Goal: Browse casually: Explore the website without a specific task or goal

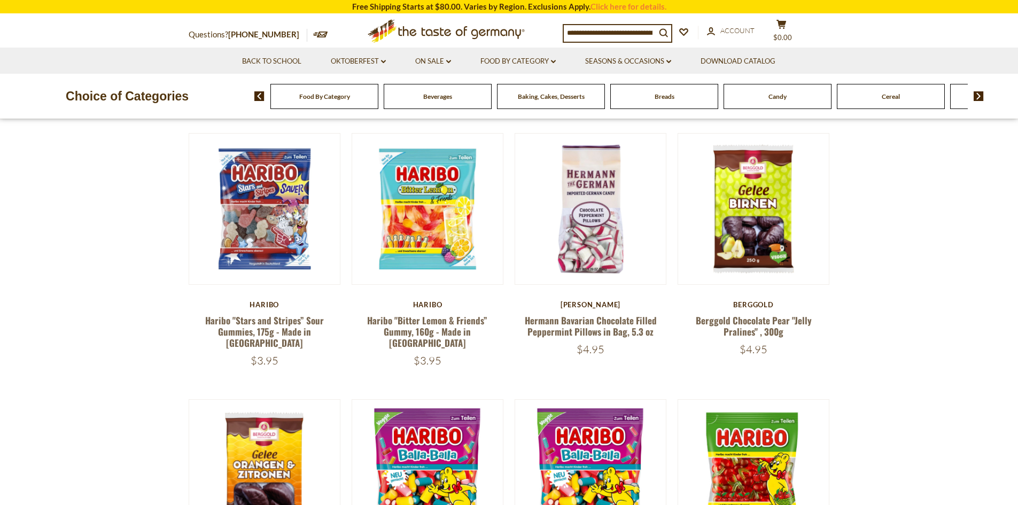
scroll to position [374, 0]
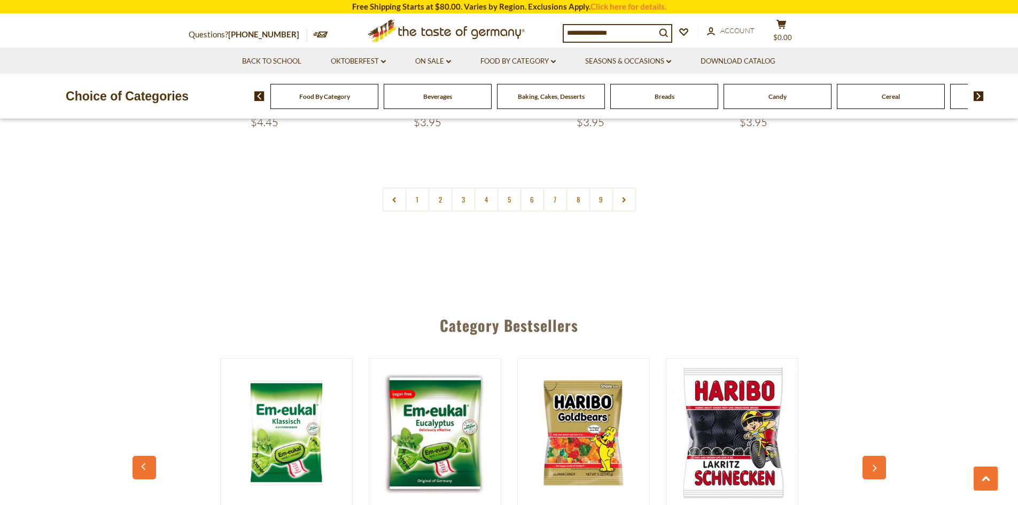
scroll to position [2725, 0]
click at [430, 187] on link "2" at bounding box center [440, 199] width 24 height 24
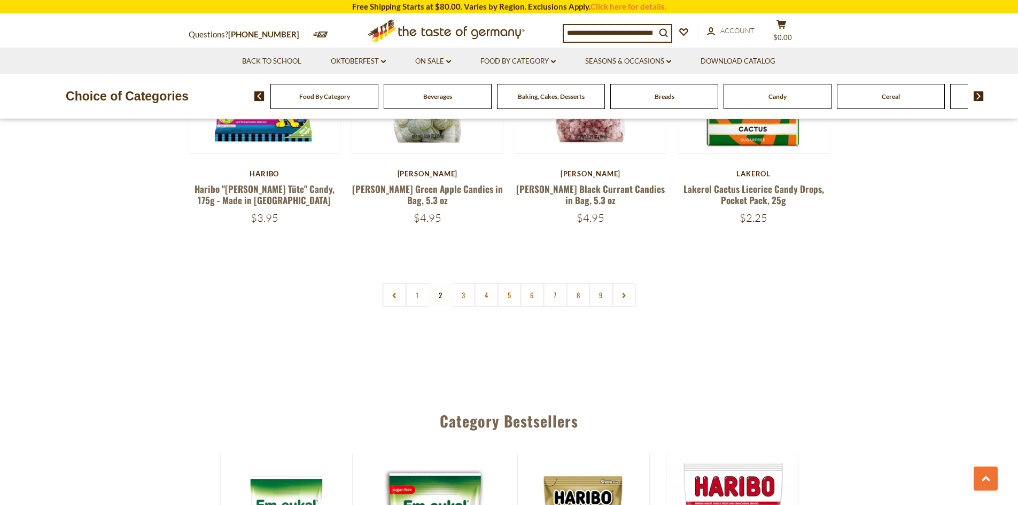
scroll to position [2618, 0]
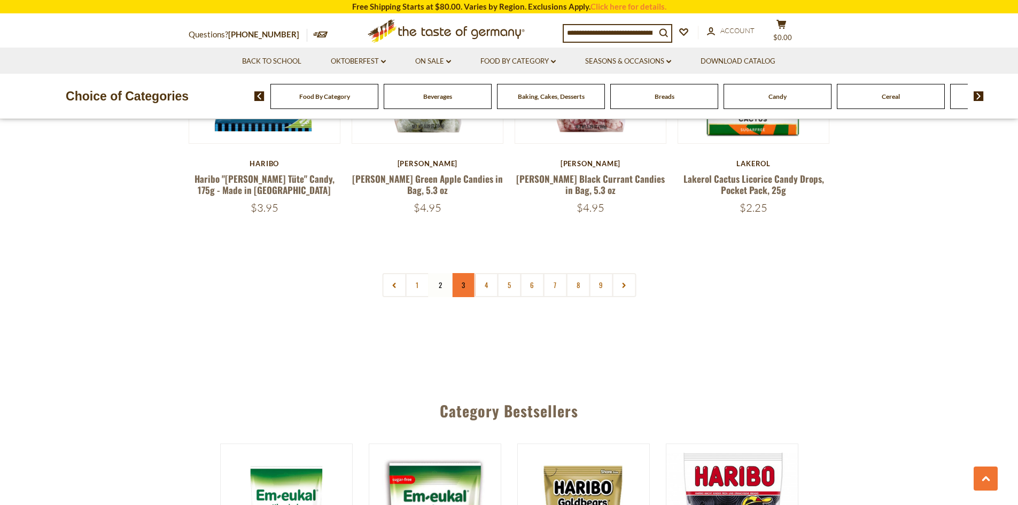
click at [460, 273] on link "3" at bounding box center [463, 285] width 24 height 24
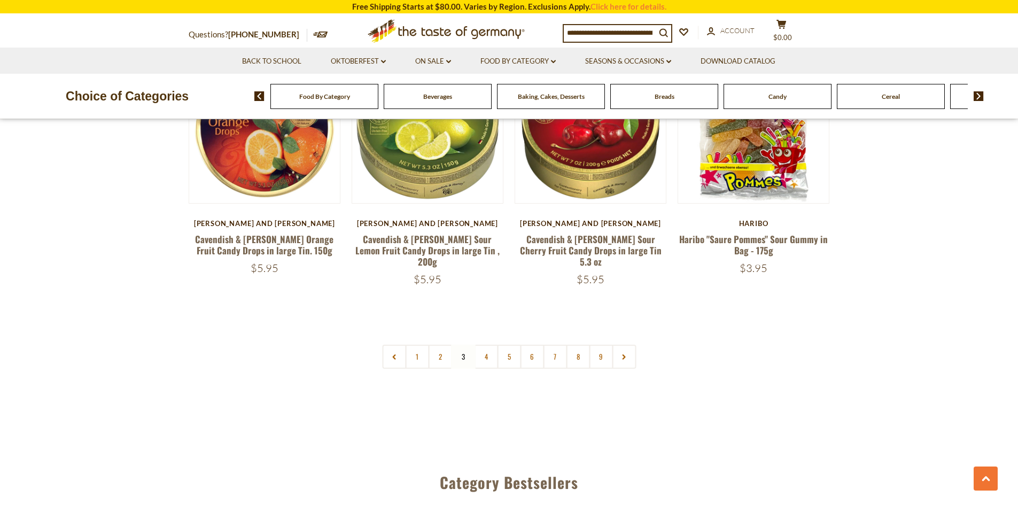
scroll to position [2587, 0]
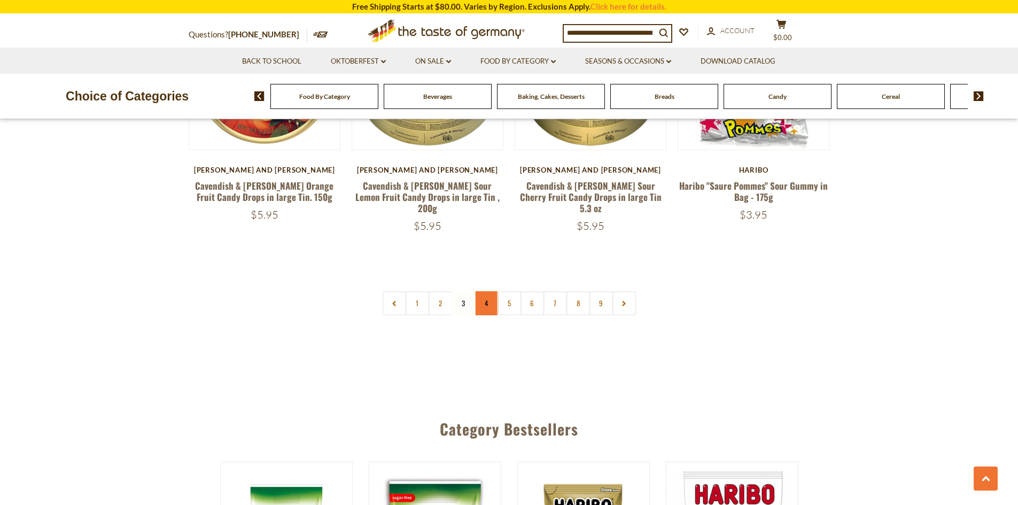
click at [483, 291] on link "4" at bounding box center [486, 303] width 24 height 24
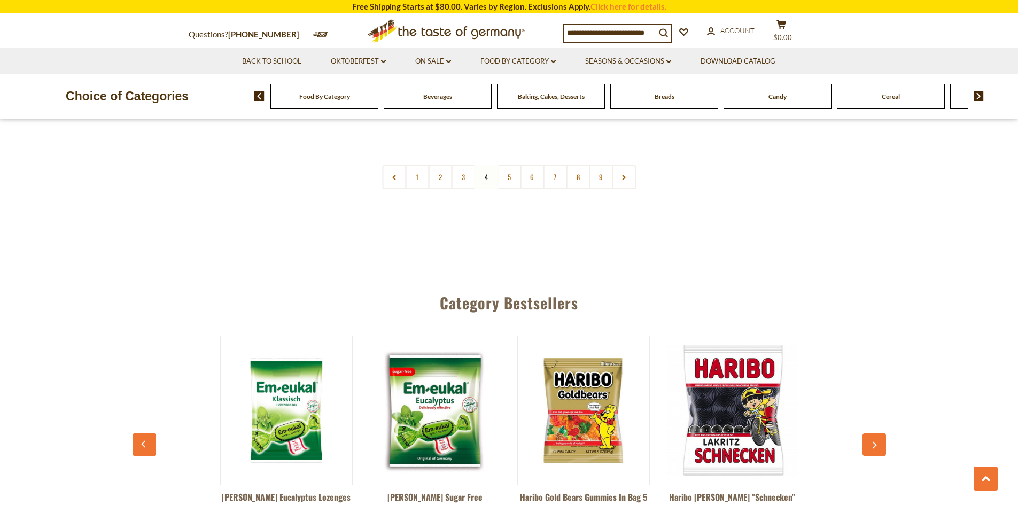
scroll to position [2694, 0]
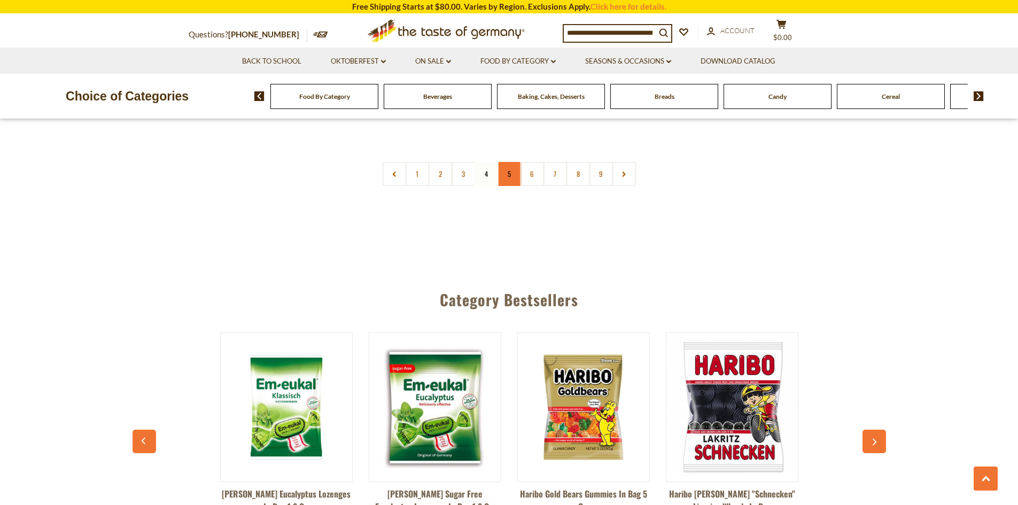
click at [507, 168] on link "5" at bounding box center [509, 174] width 24 height 24
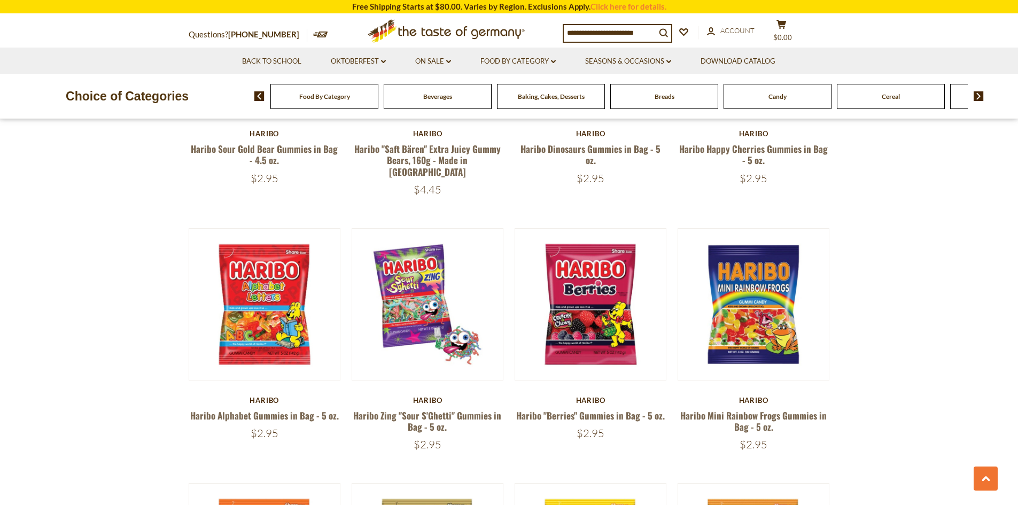
scroll to position [823, 0]
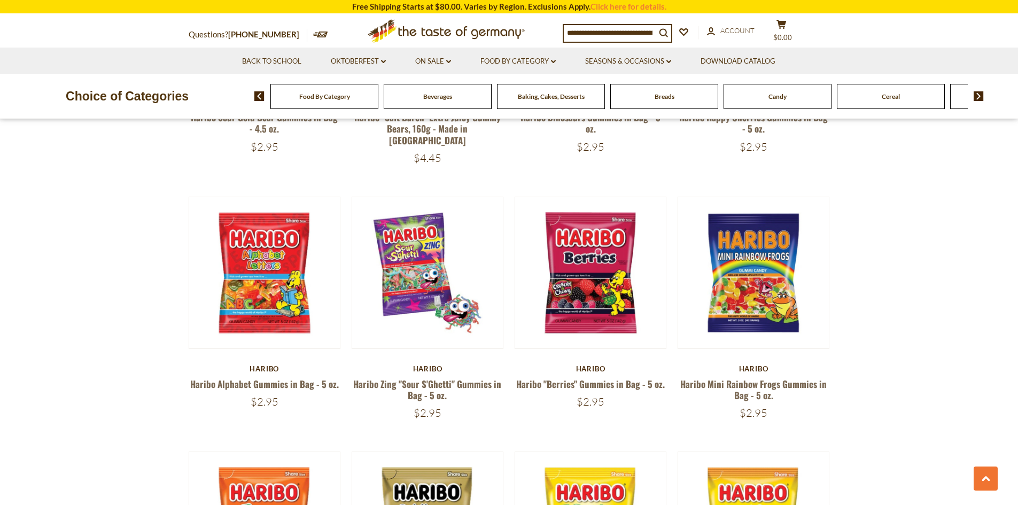
click at [378, 98] on div "Candy" at bounding box center [324, 96] width 108 height 25
click at [978, 98] on img at bounding box center [979, 96] width 10 height 10
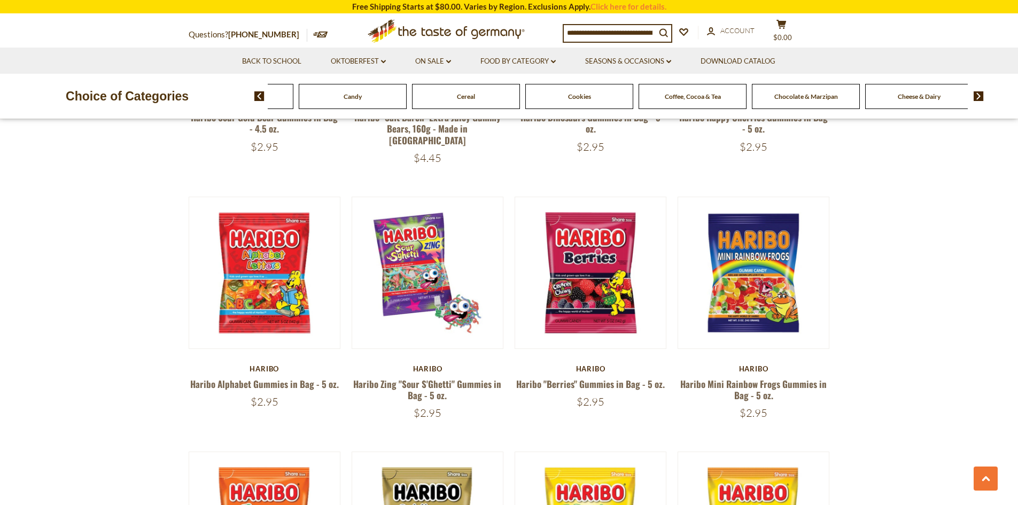
click at [802, 97] on span "Chocolate & Marzipan" at bounding box center [806, 96] width 64 height 8
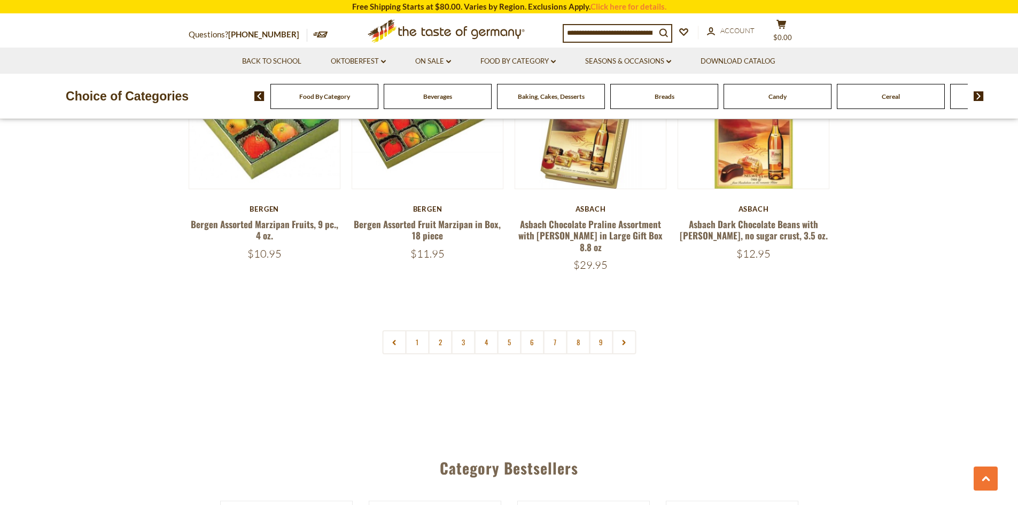
scroll to position [2565, 0]
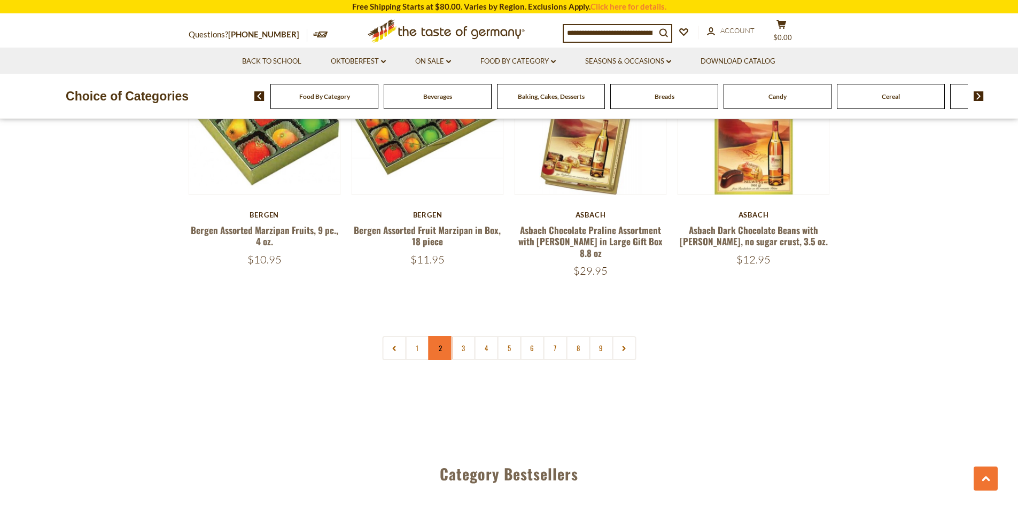
click at [438, 336] on link "2" at bounding box center [440, 348] width 24 height 24
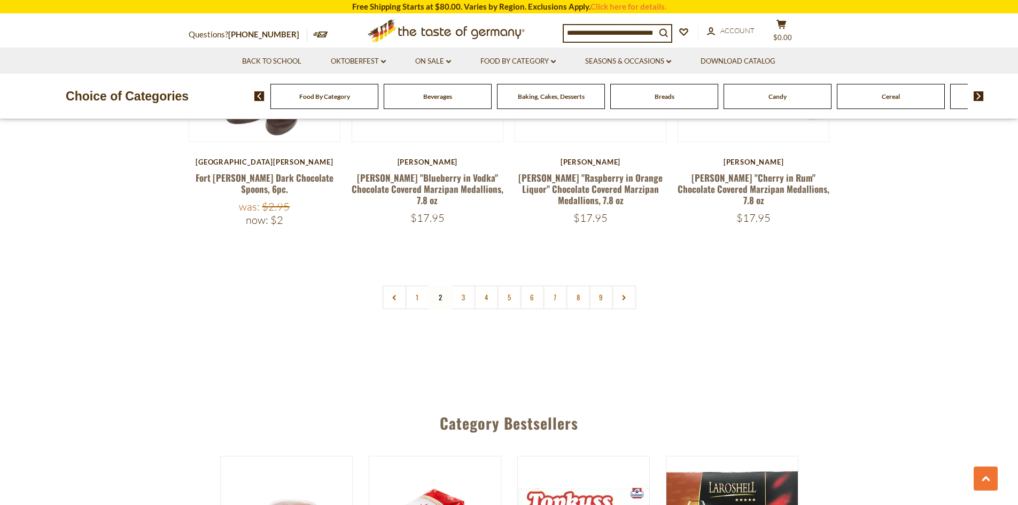
scroll to position [2640, 0]
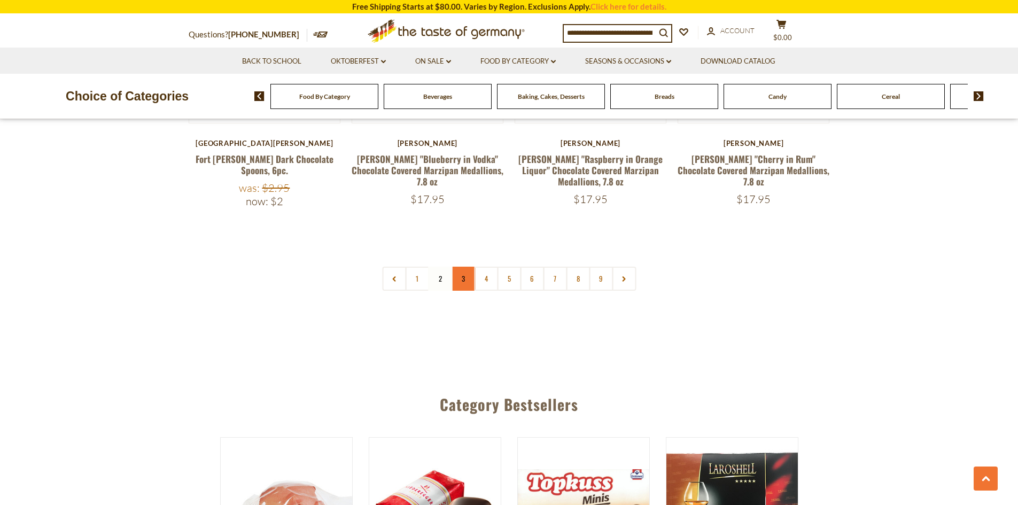
click at [461, 267] on link "3" at bounding box center [463, 279] width 24 height 24
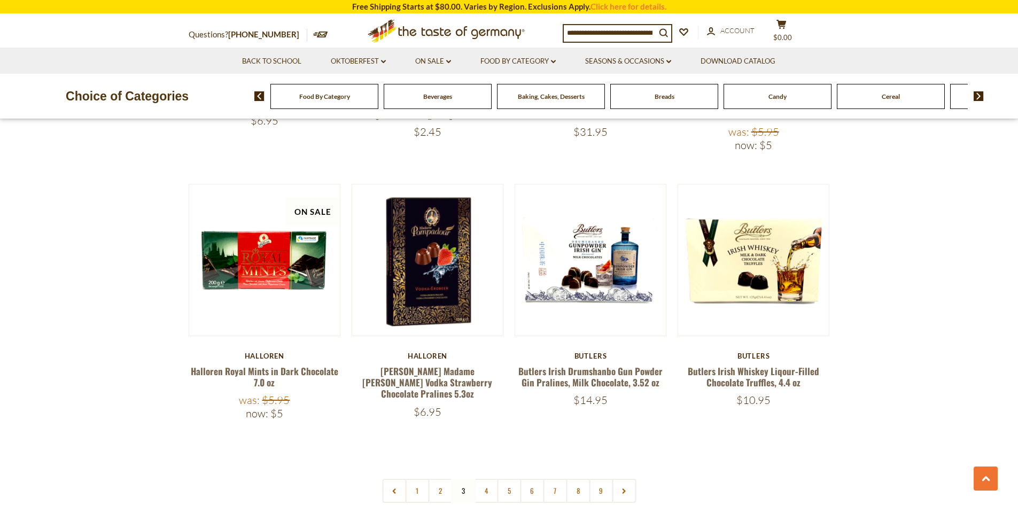
scroll to position [2426, 0]
click at [478, 478] on link "4" at bounding box center [486, 490] width 24 height 24
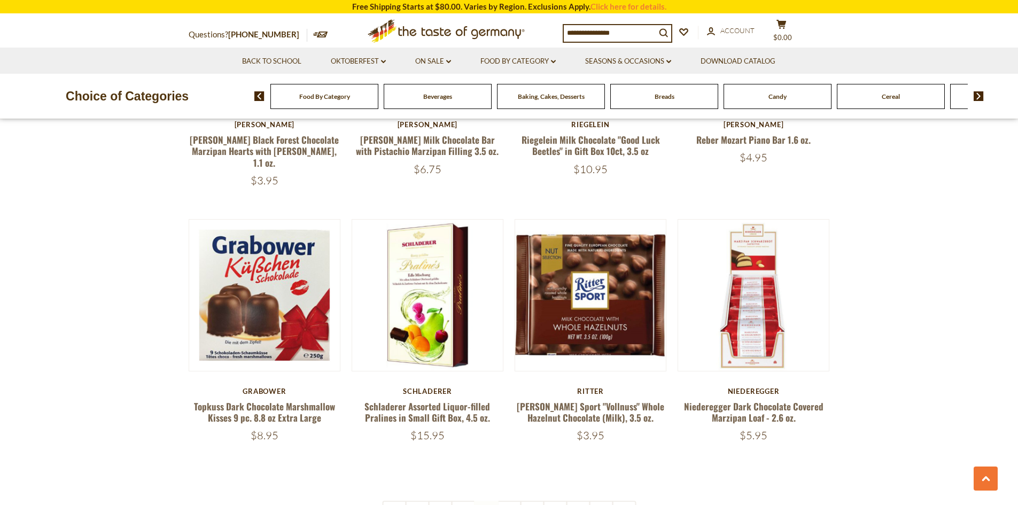
scroll to position [2373, 0]
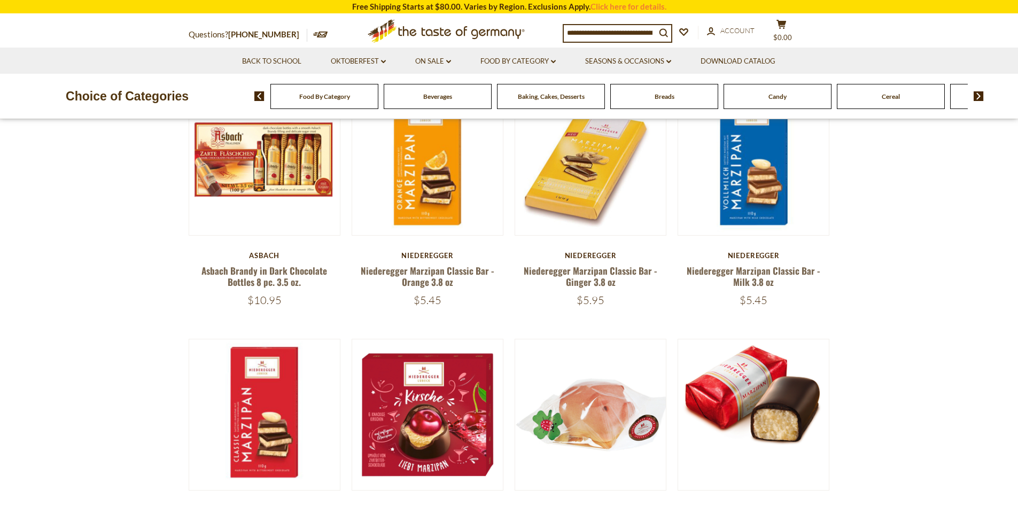
scroll to position [449, 0]
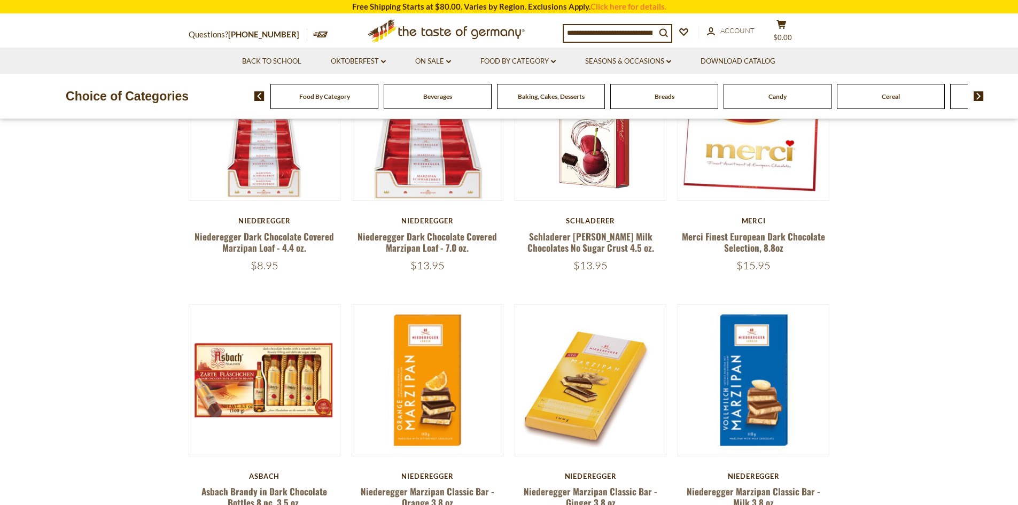
click at [623, 33] on input at bounding box center [610, 32] width 92 height 15
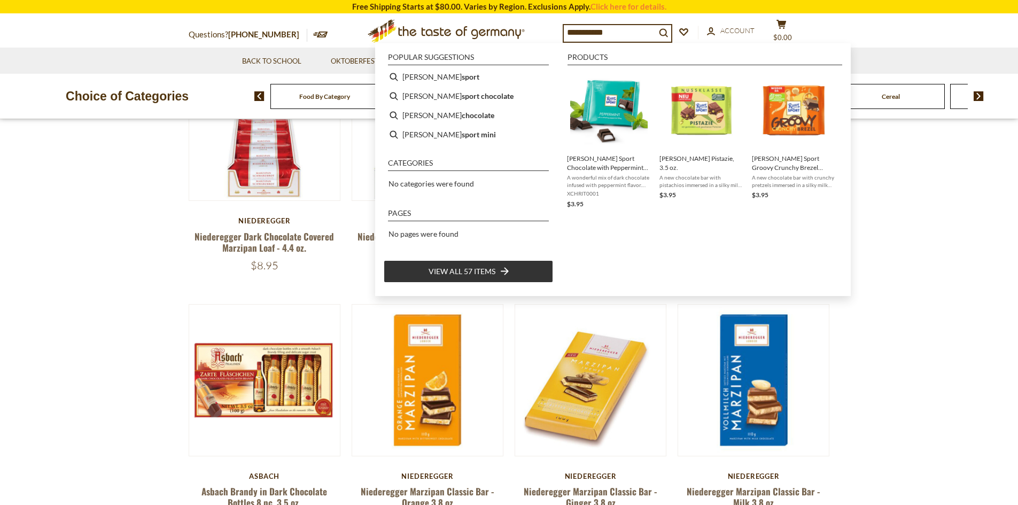
type input "**********"
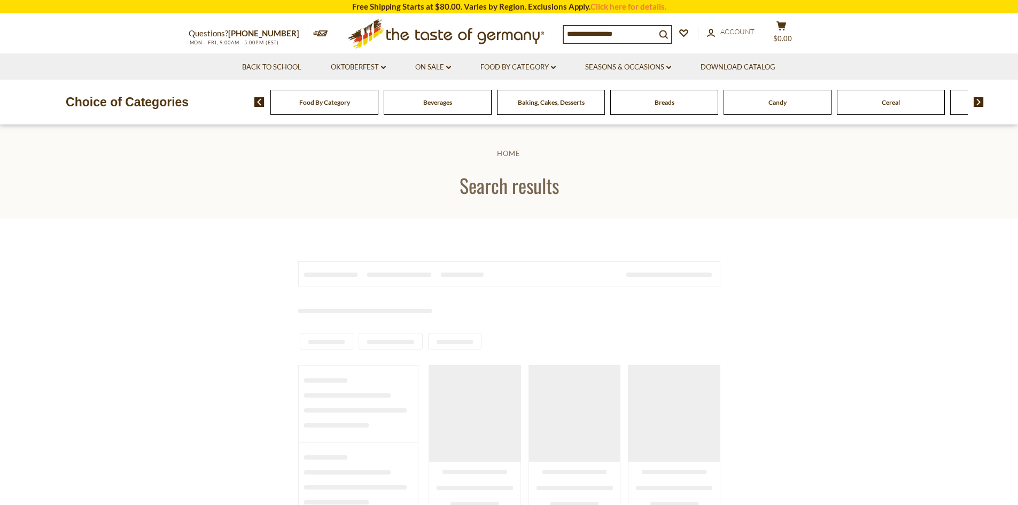
type input "**********"
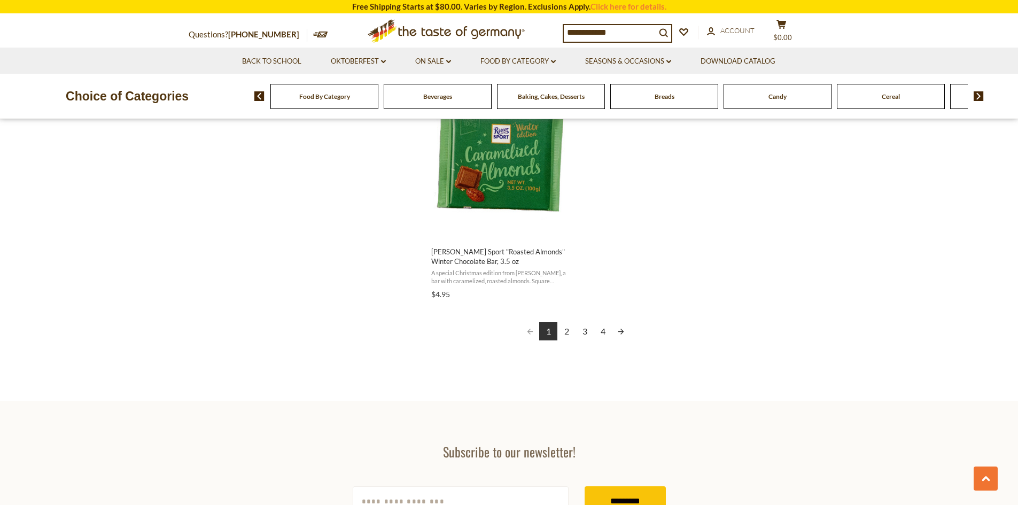
scroll to position [1924, 0]
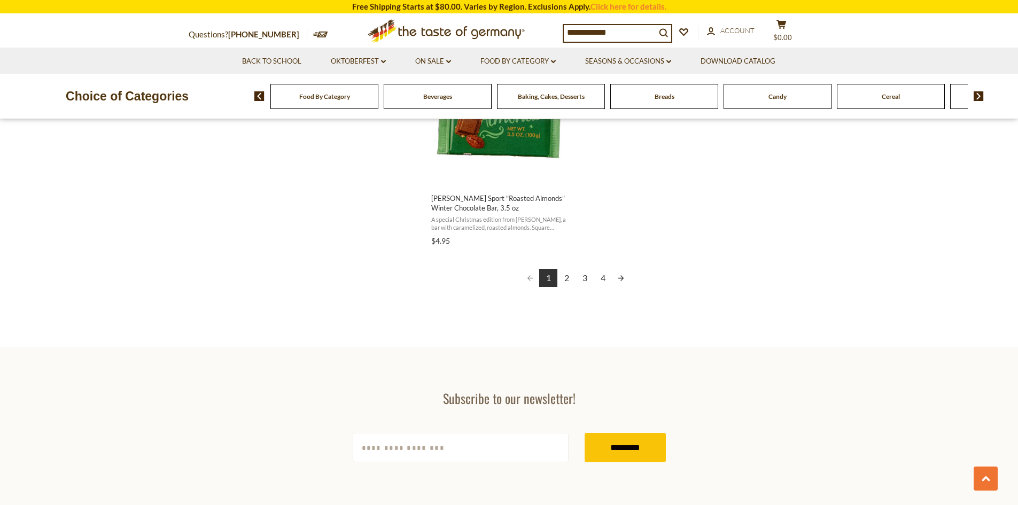
click at [567, 271] on link "2" at bounding box center [566, 278] width 18 height 18
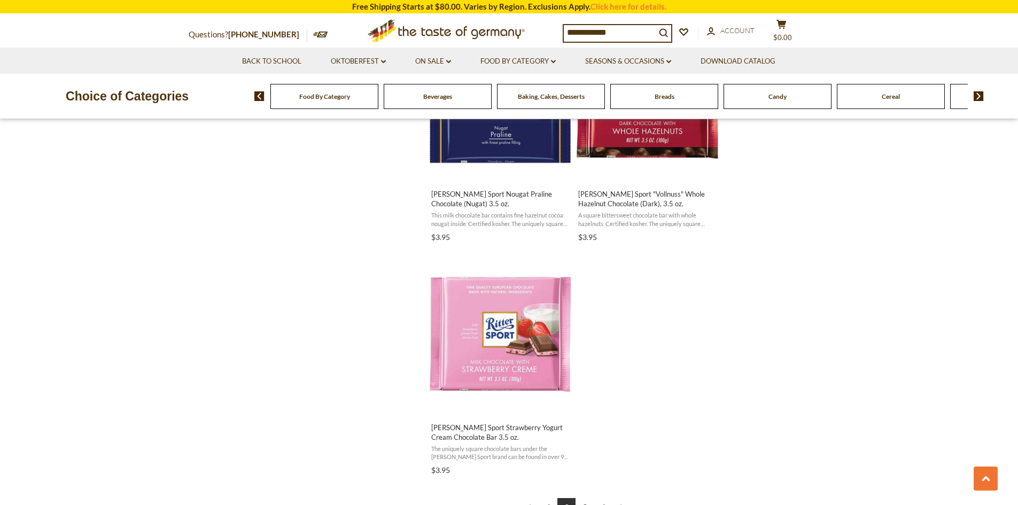
scroll to position [1763, 0]
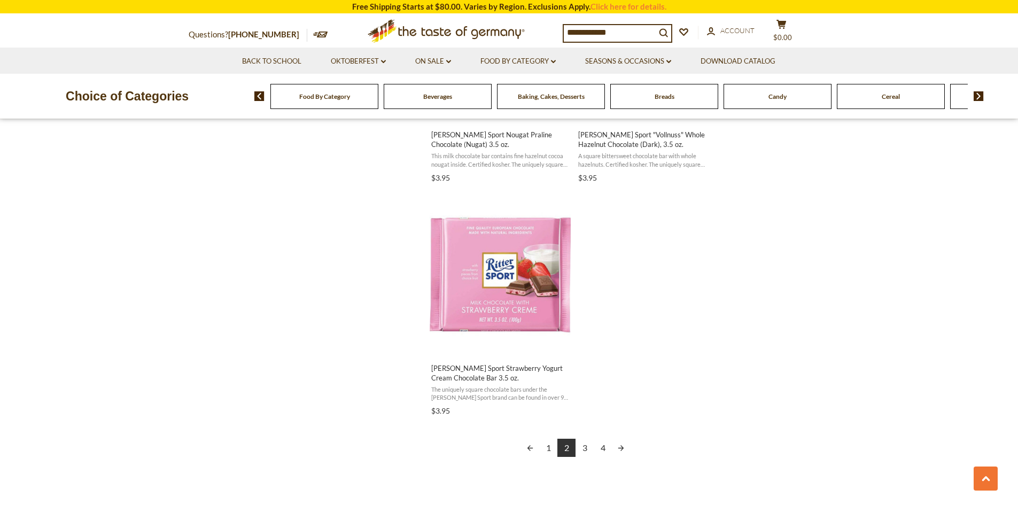
click at [585, 447] on link "3" at bounding box center [584, 448] width 18 height 18
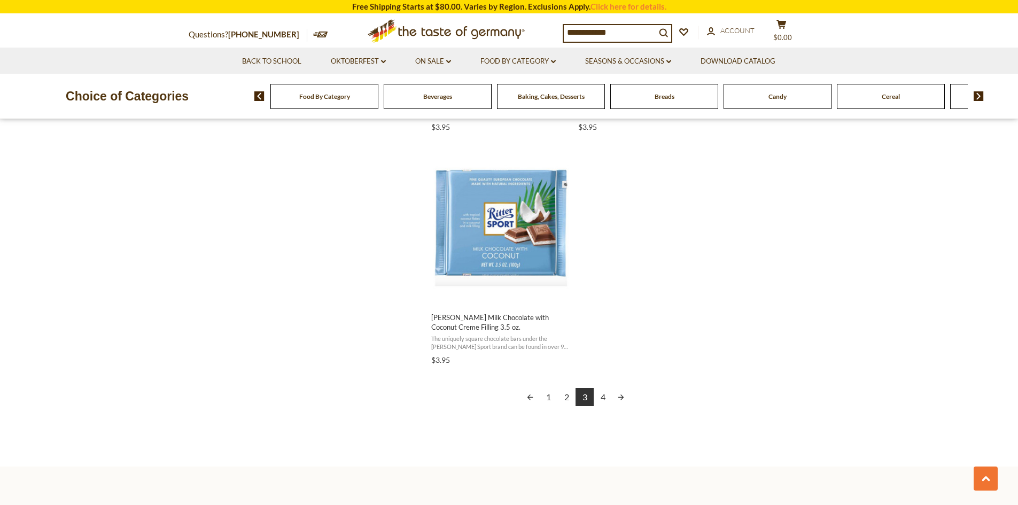
scroll to position [1817, 0]
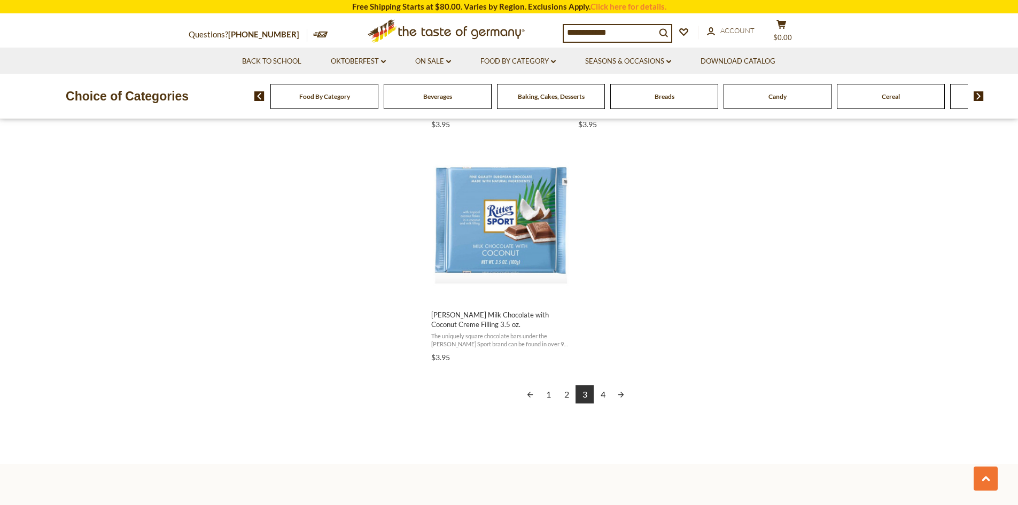
click at [603, 385] on link "4" at bounding box center [603, 394] width 18 height 18
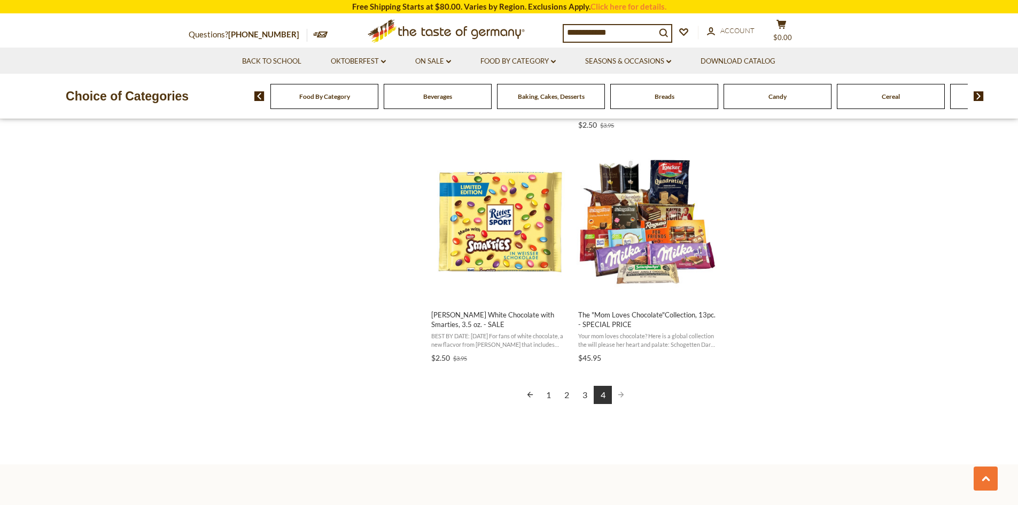
scroll to position [908, 0]
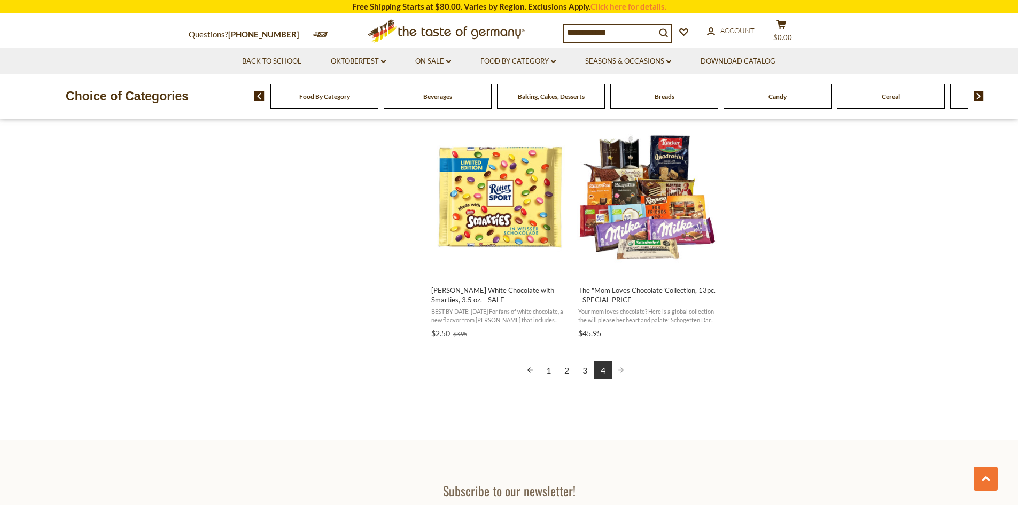
click at [550, 361] on link "1" at bounding box center [548, 370] width 18 height 18
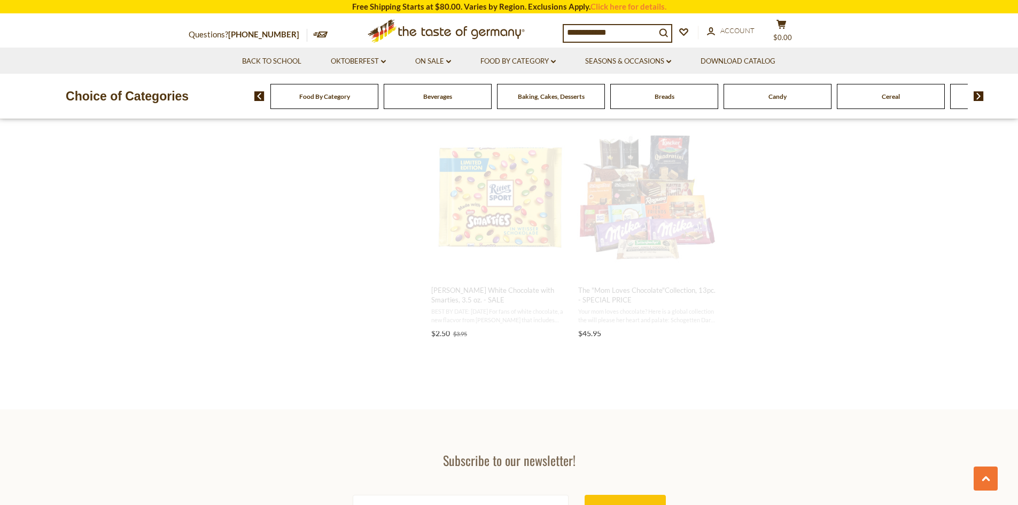
scroll to position [411, 0]
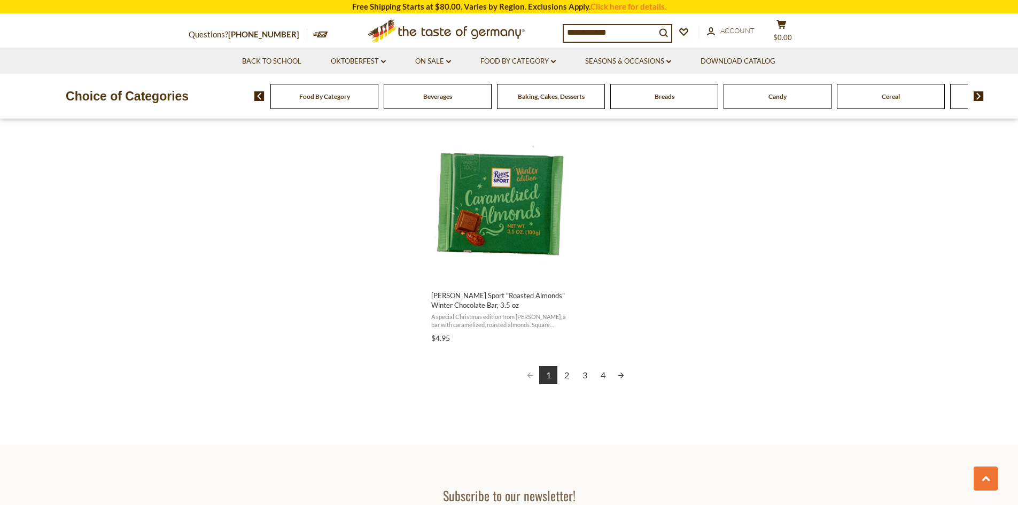
scroll to position [1870, 0]
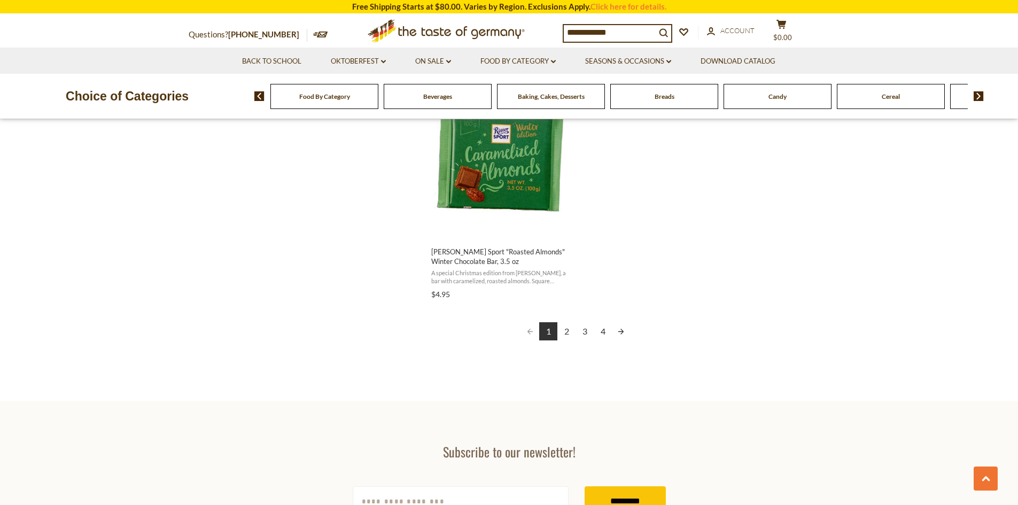
click at [563, 331] on link "2" at bounding box center [566, 331] width 18 height 18
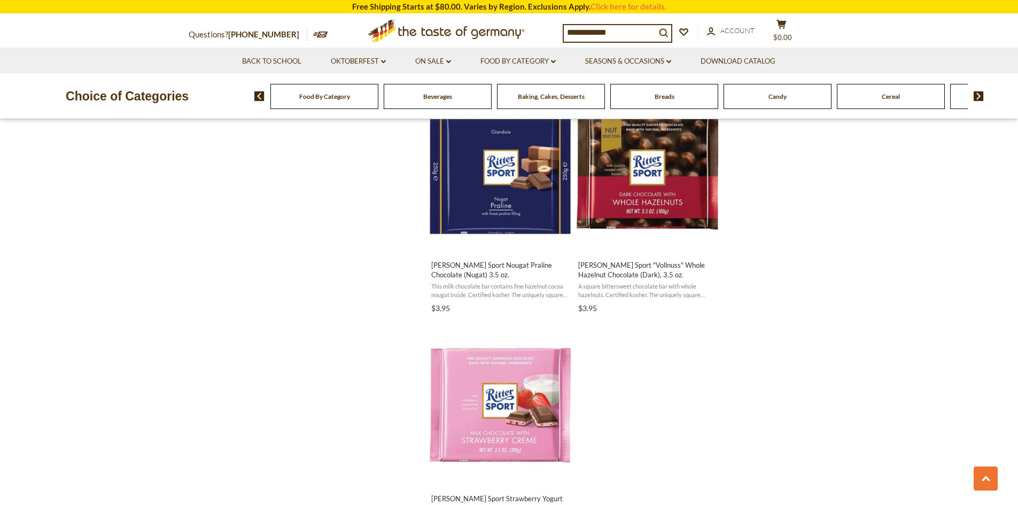
scroll to position [1656, 0]
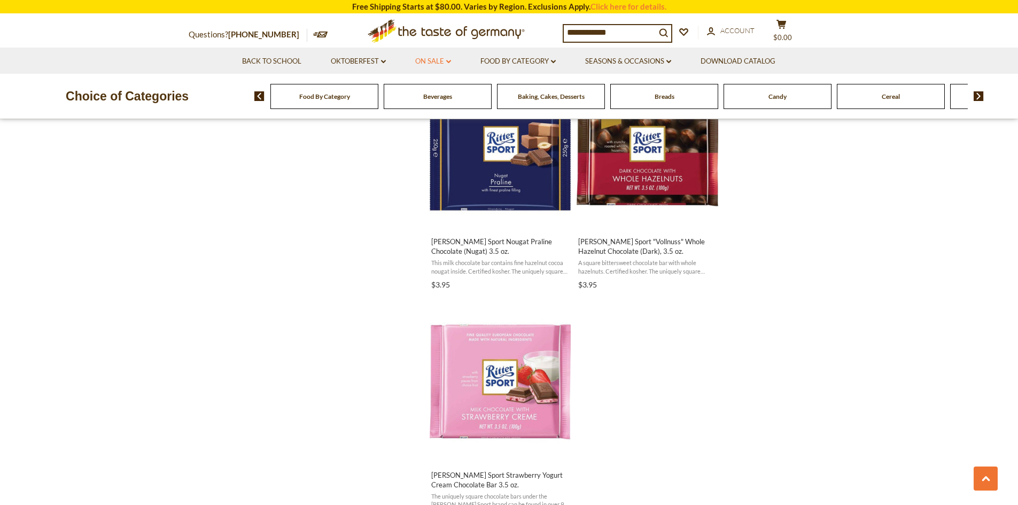
click at [432, 57] on link "On Sale dropdown_arrow" at bounding box center [433, 62] width 36 height 12
click at [432, 92] on link "All On Sale" at bounding box center [428, 89] width 38 height 10
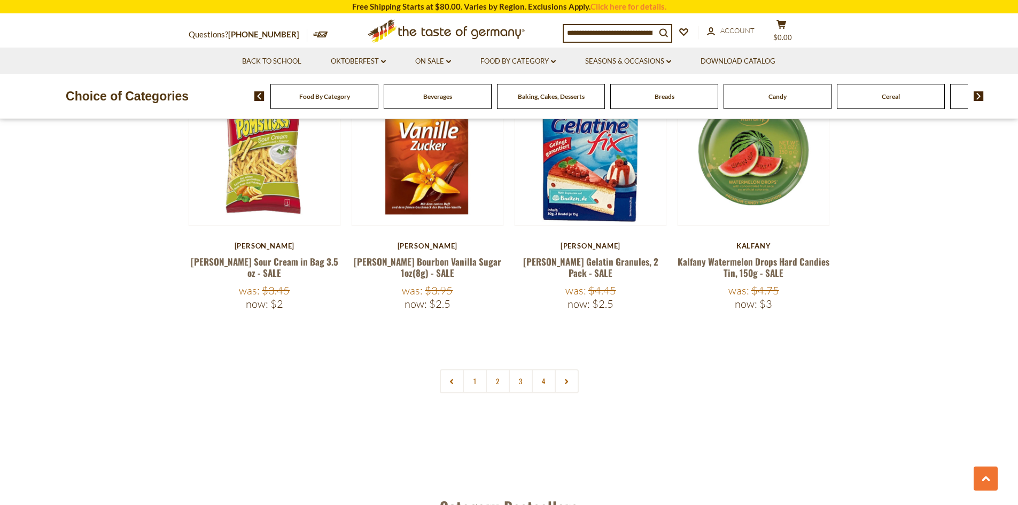
scroll to position [2511, 0]
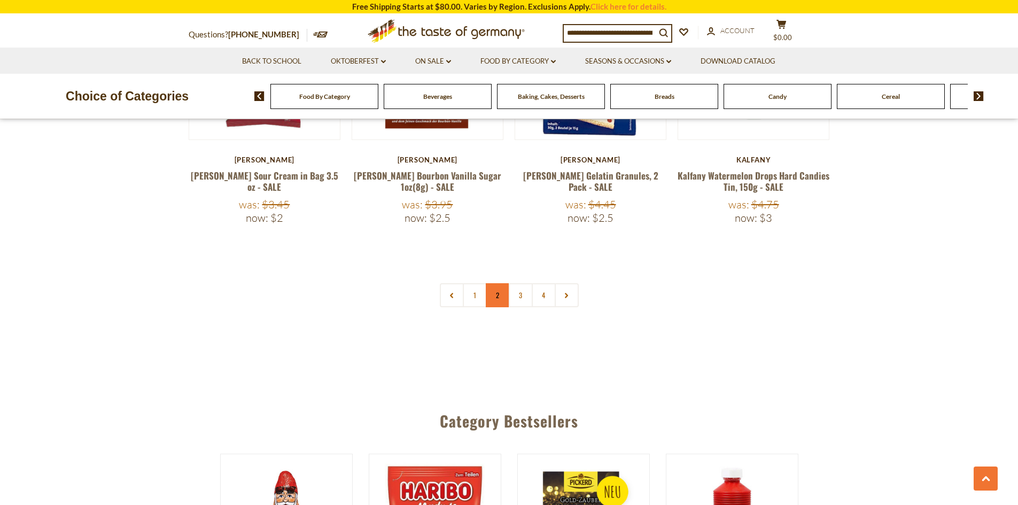
click at [494, 283] on link "2" at bounding box center [498, 295] width 24 height 24
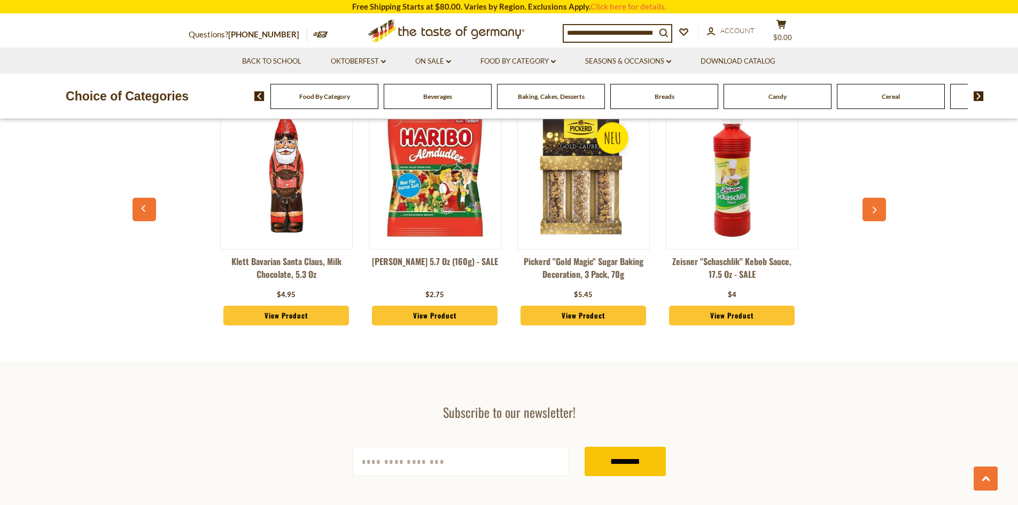
scroll to position [2885, 0]
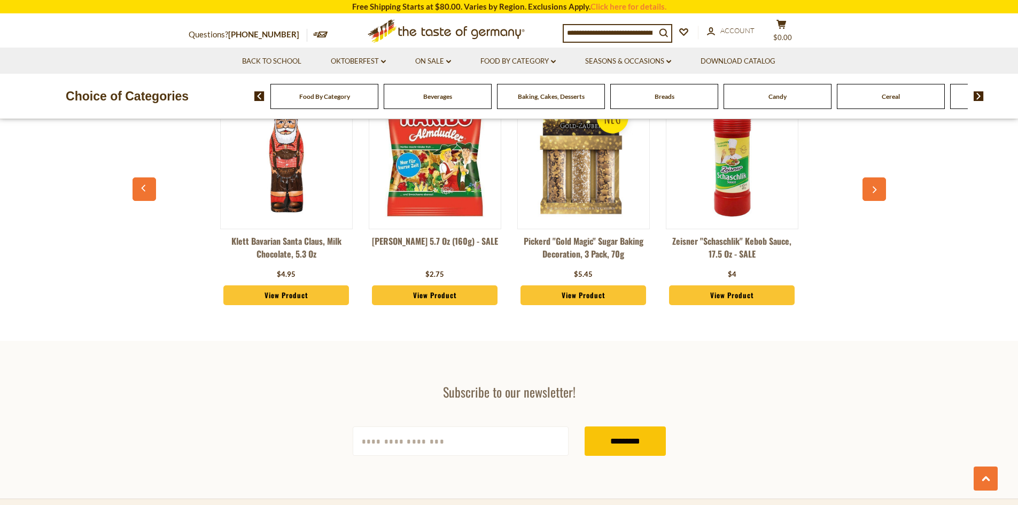
click at [378, 103] on div "Baking, Cakes, Desserts" at bounding box center [324, 96] width 108 height 25
click at [563, 96] on span "Baking, Cakes, Desserts" at bounding box center [551, 96] width 67 height 8
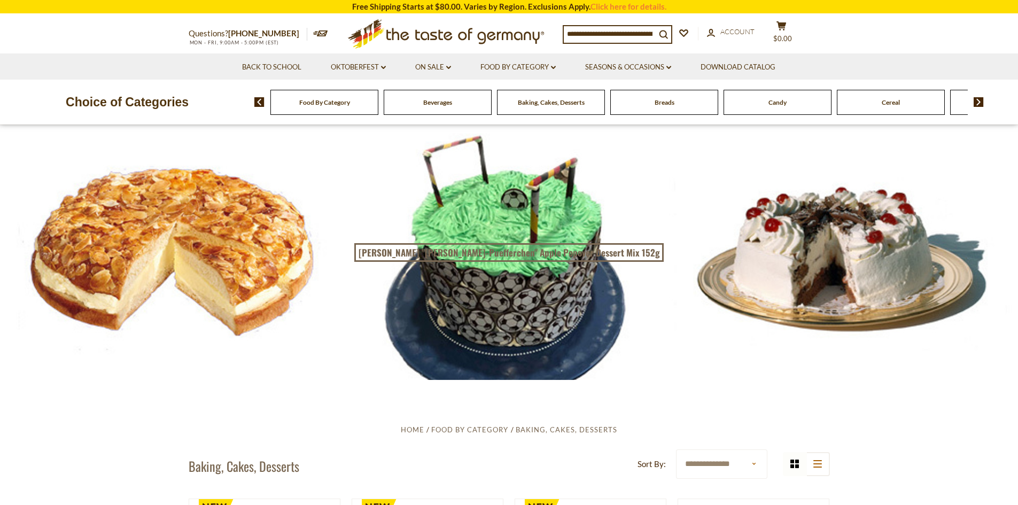
click at [662, 105] on span "Breads" at bounding box center [665, 102] width 20 height 8
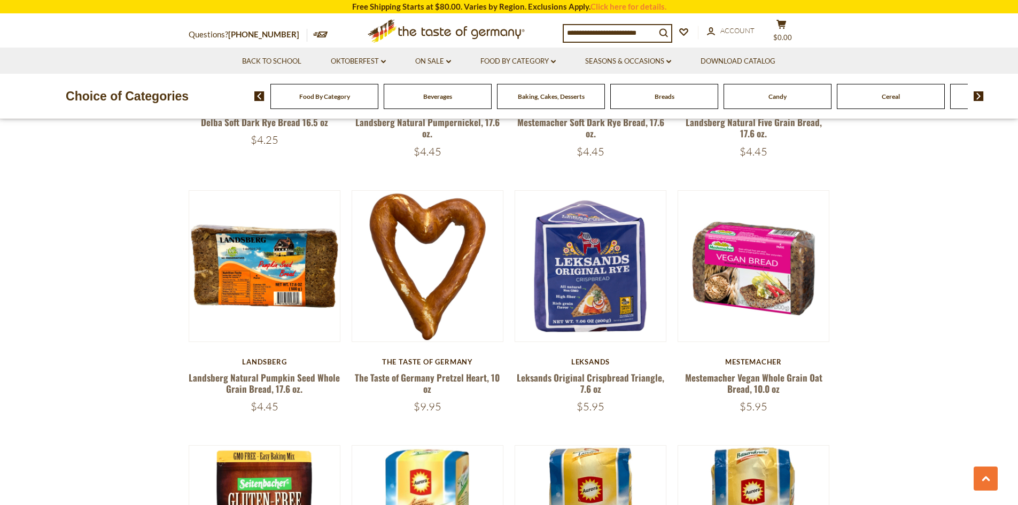
scroll to position [748, 0]
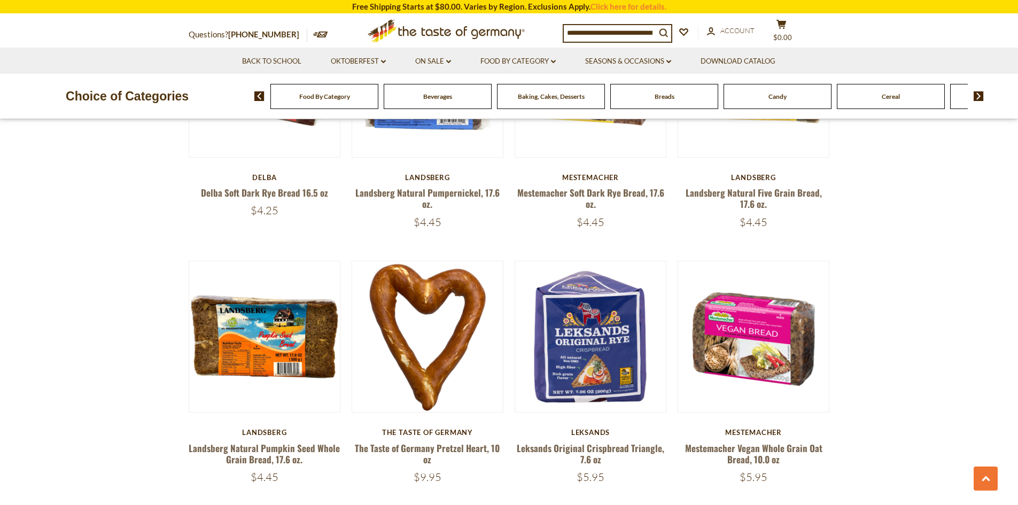
click at [446, 97] on span "Beverages" at bounding box center [437, 96] width 29 height 8
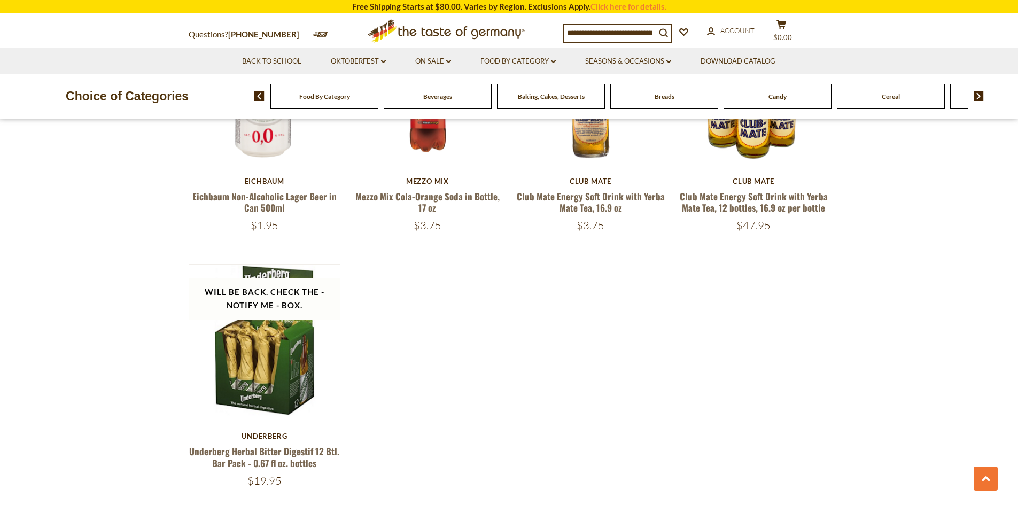
scroll to position [2084, 0]
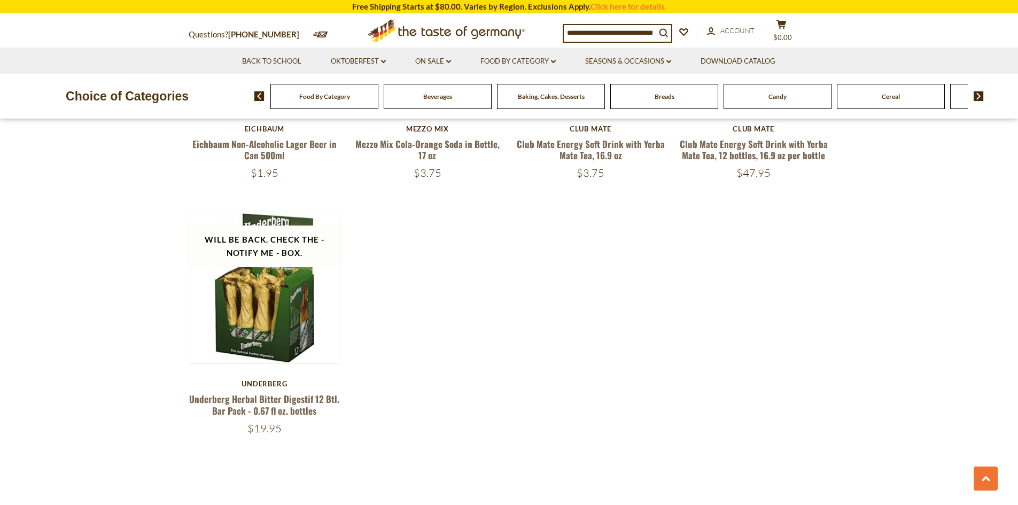
click at [889, 99] on span "Cereal" at bounding box center [891, 96] width 18 height 8
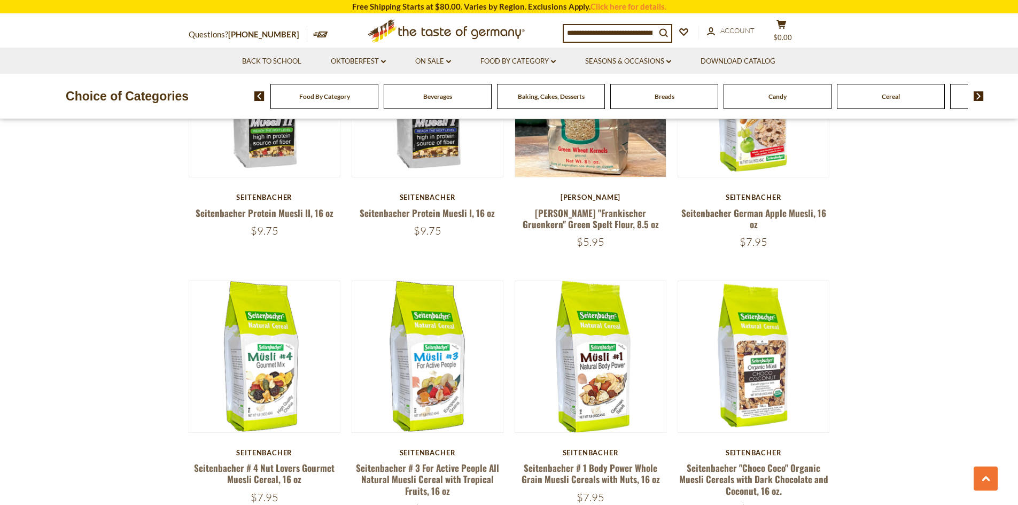
scroll to position [374, 0]
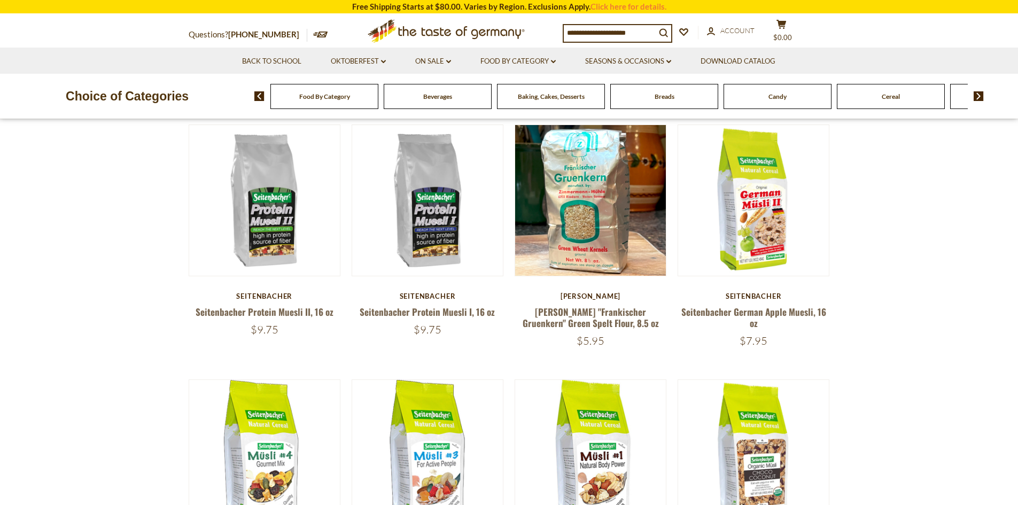
click at [975, 96] on img at bounding box center [979, 96] width 10 height 10
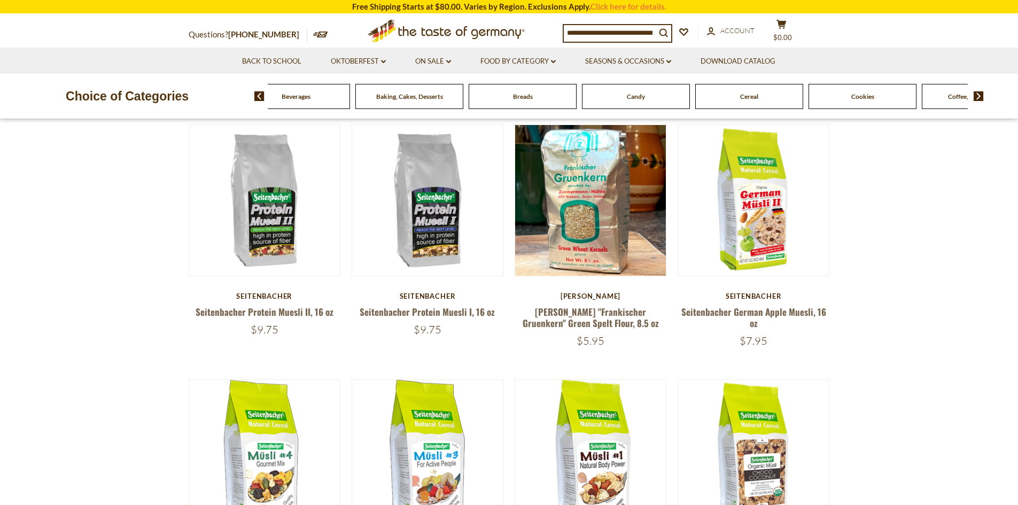
click at [866, 96] on span "Cookies" at bounding box center [862, 96] width 23 height 8
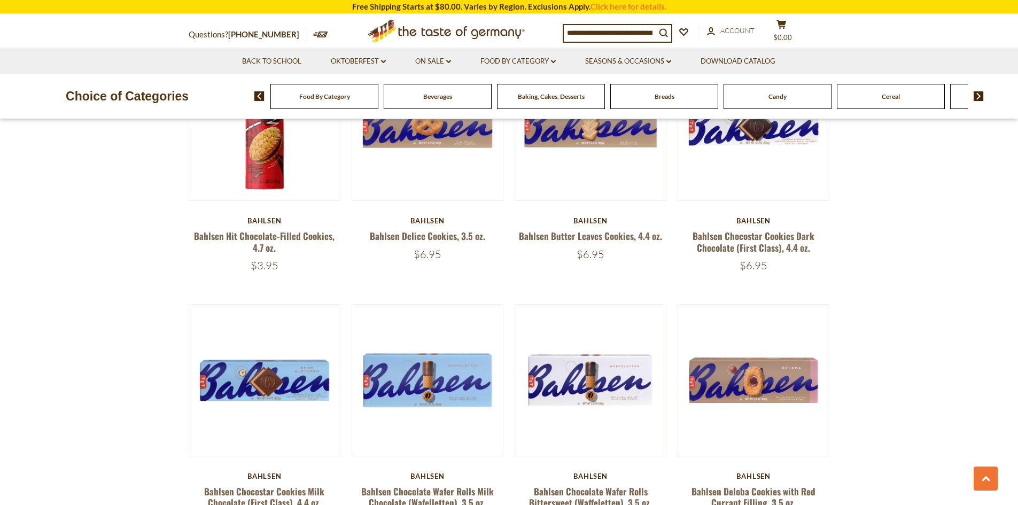
scroll to position [2511, 0]
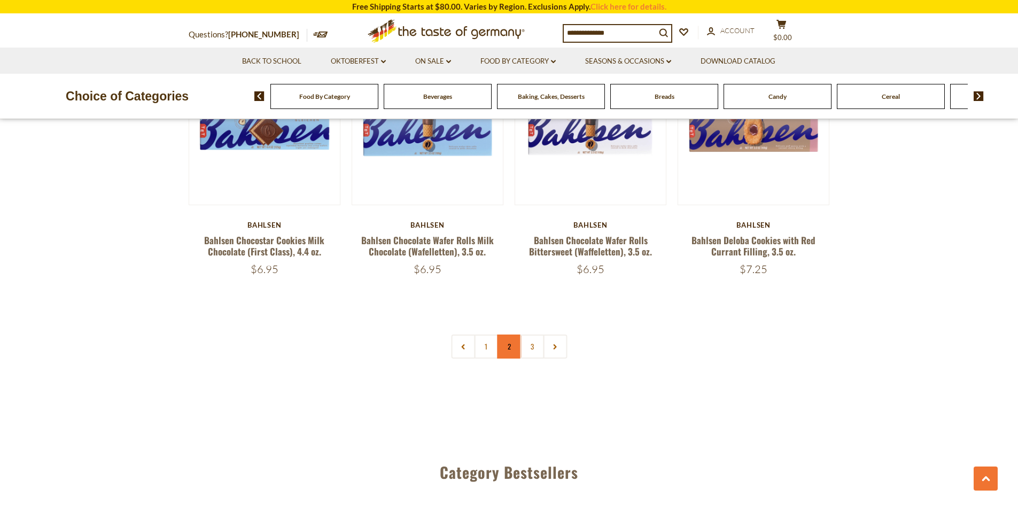
click at [507, 347] on link "2" at bounding box center [509, 346] width 24 height 24
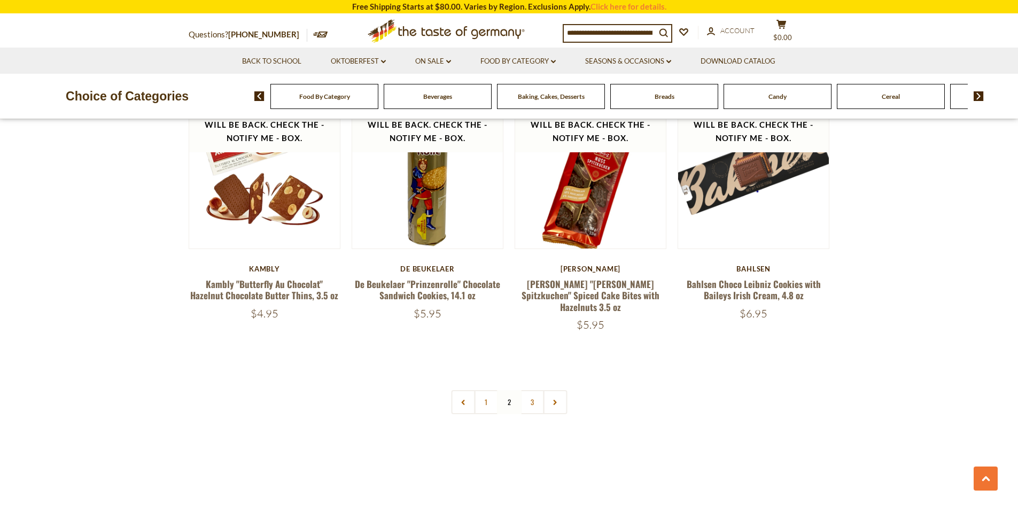
scroll to position [2480, 0]
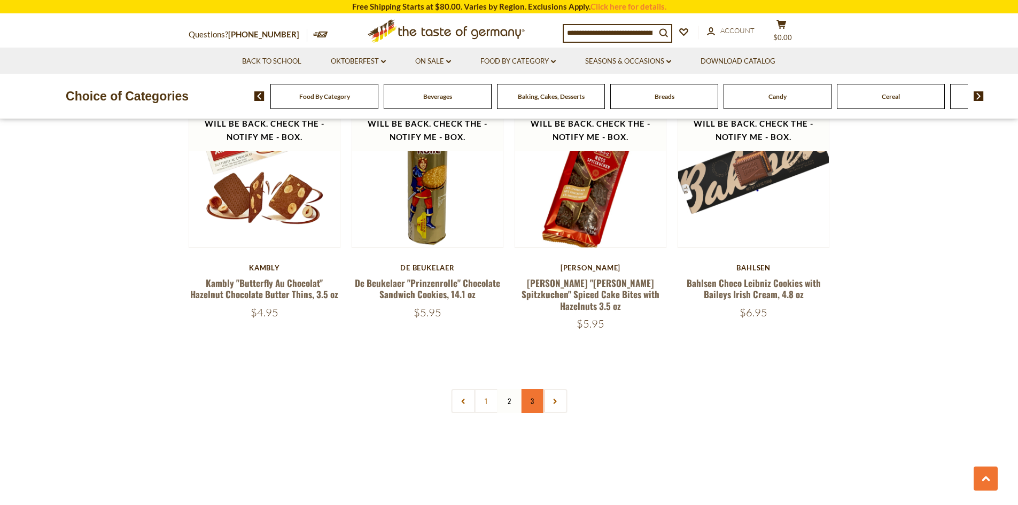
click at [535, 389] on link "3" at bounding box center [532, 401] width 24 height 24
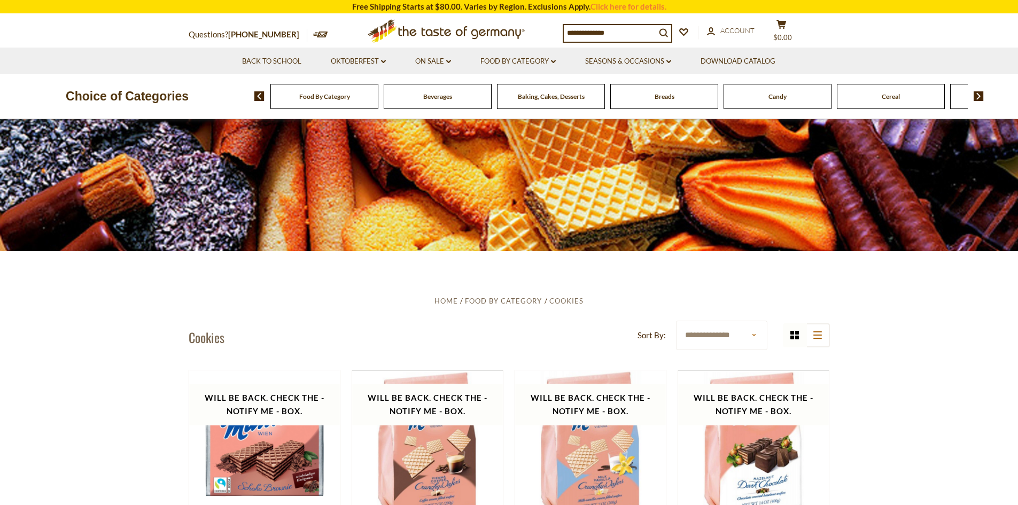
scroll to position [0, 0]
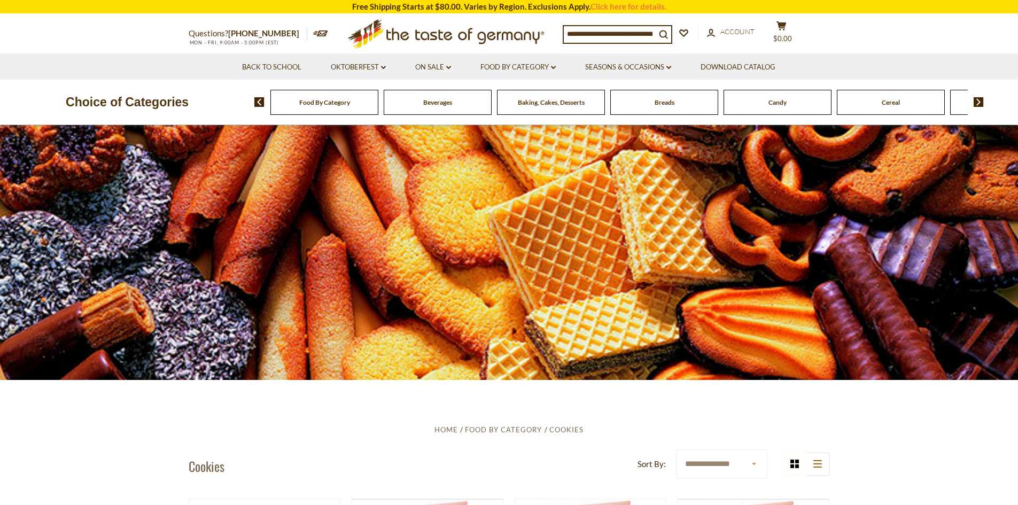
click at [977, 97] on div "Food By Category Beverages Baking, Cakes, Desserts Breads Candy Cereal Cookies …" at bounding box center [636, 102] width 764 height 26
click at [892, 102] on span "Cereal" at bounding box center [891, 102] width 18 height 8
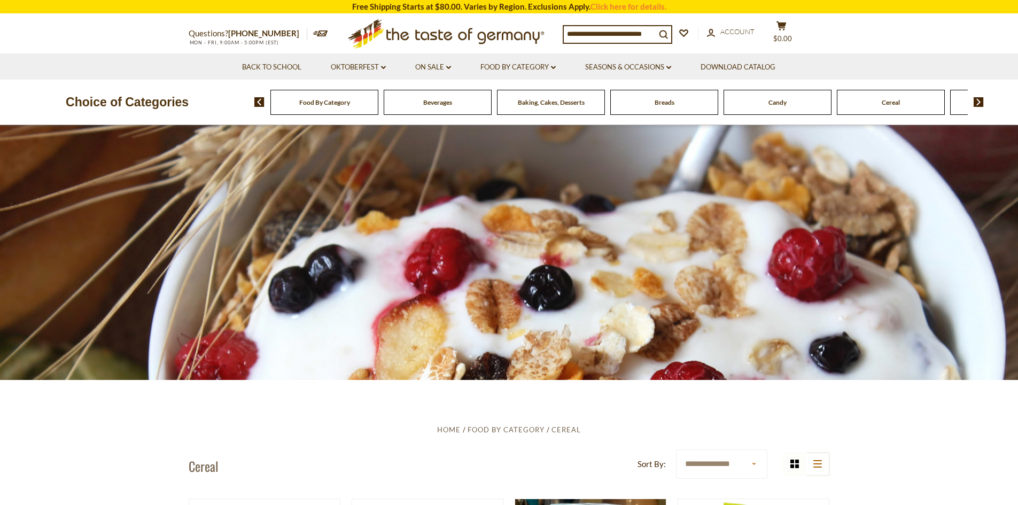
click at [979, 99] on img at bounding box center [979, 102] width 10 height 10
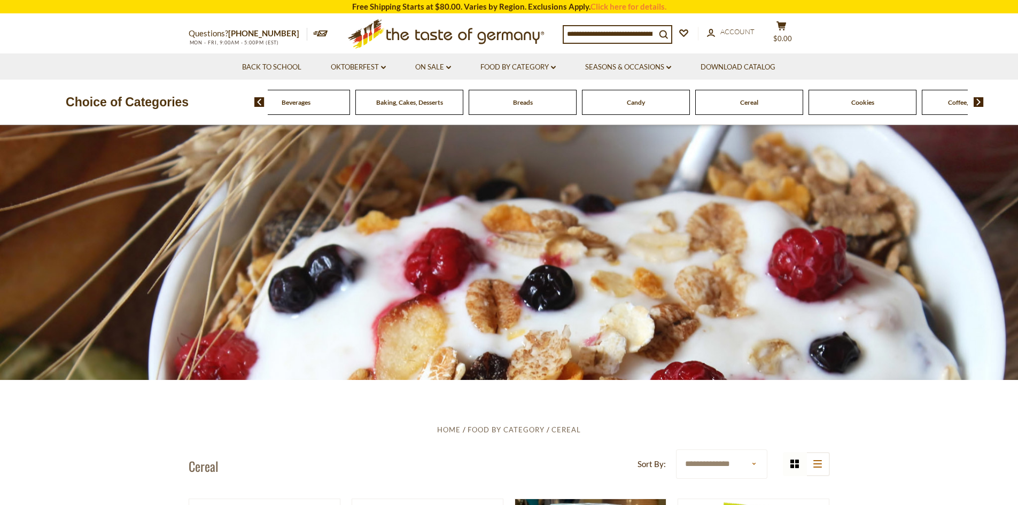
click at [976, 99] on img at bounding box center [979, 102] width 10 height 10
click at [824, 101] on span "Coffee, Cocoa & Tea" at bounding box center [834, 102] width 56 height 8
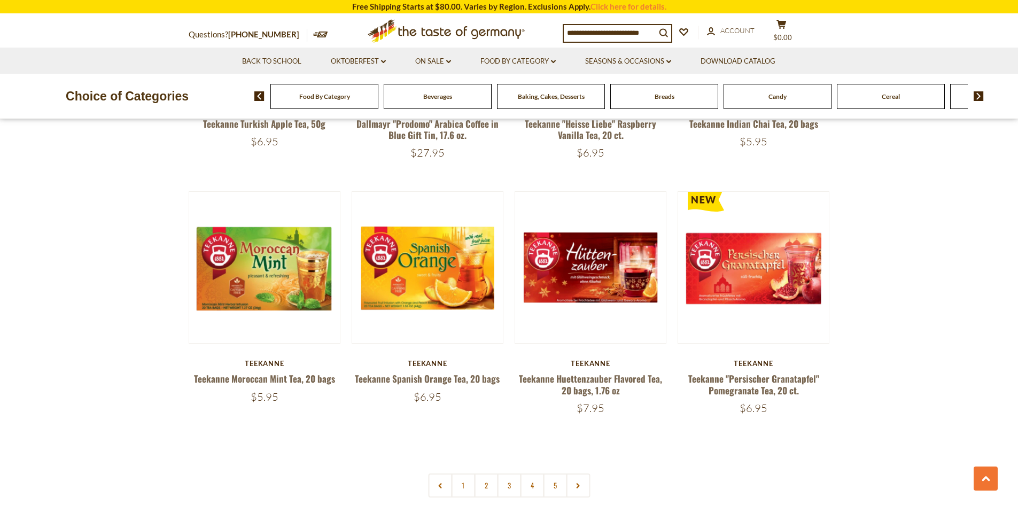
scroll to position [2405, 0]
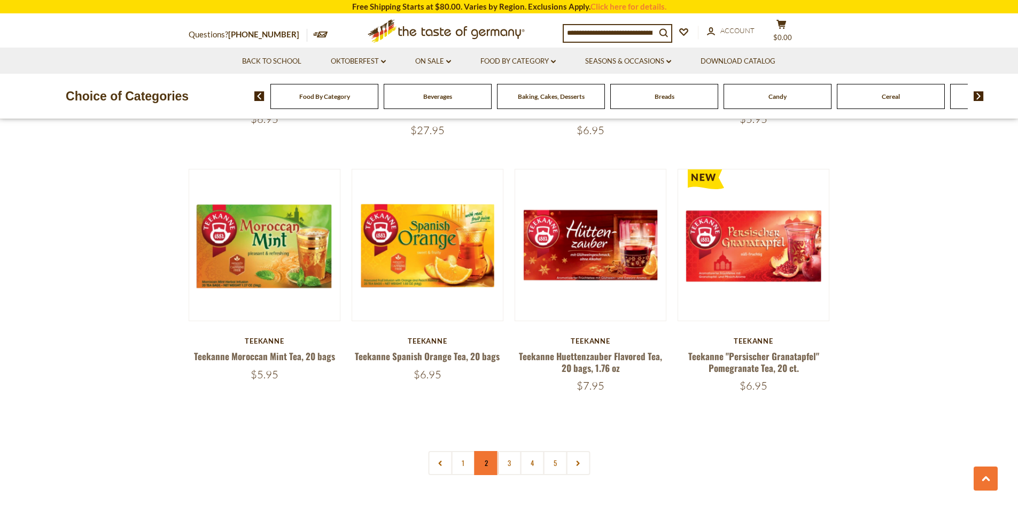
click at [476, 451] on link "2" at bounding box center [486, 463] width 24 height 24
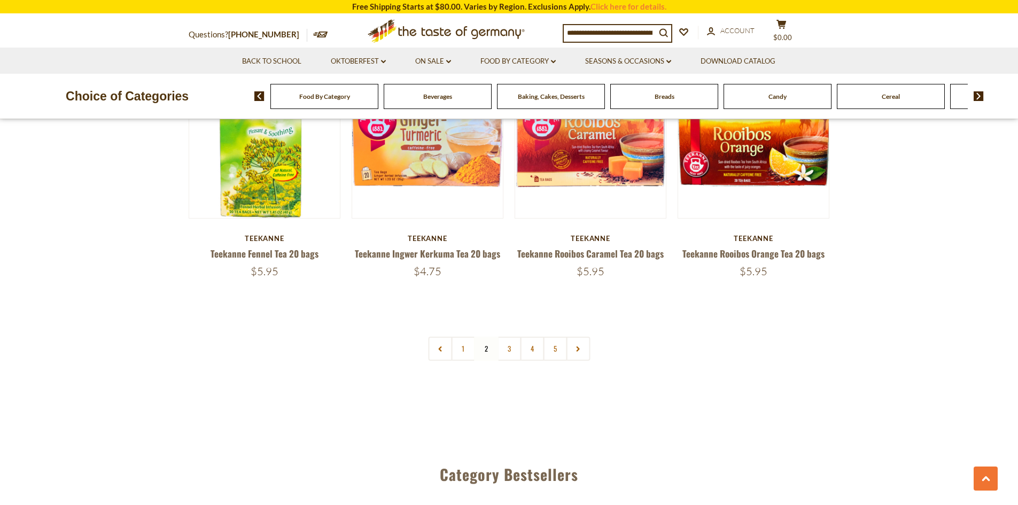
scroll to position [2511, 0]
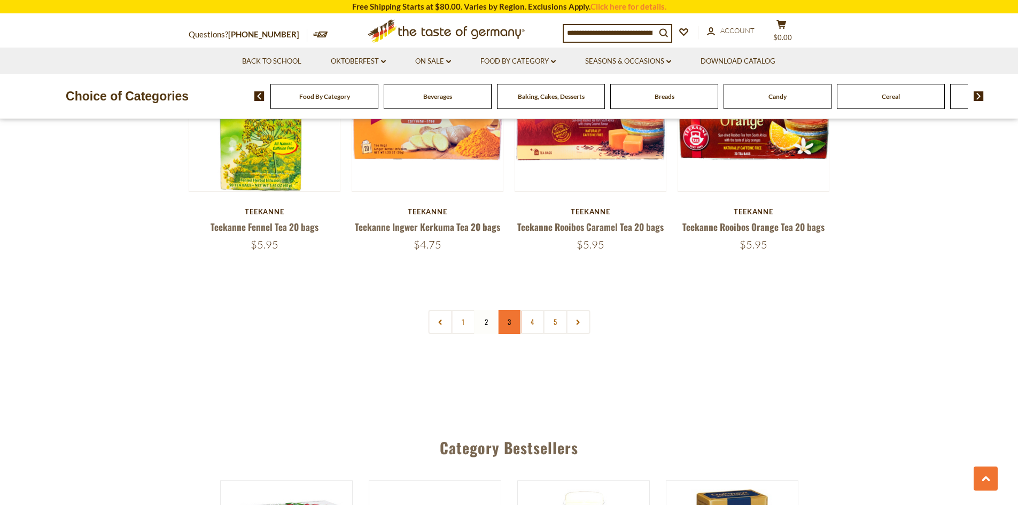
click at [508, 310] on link "3" at bounding box center [509, 322] width 24 height 24
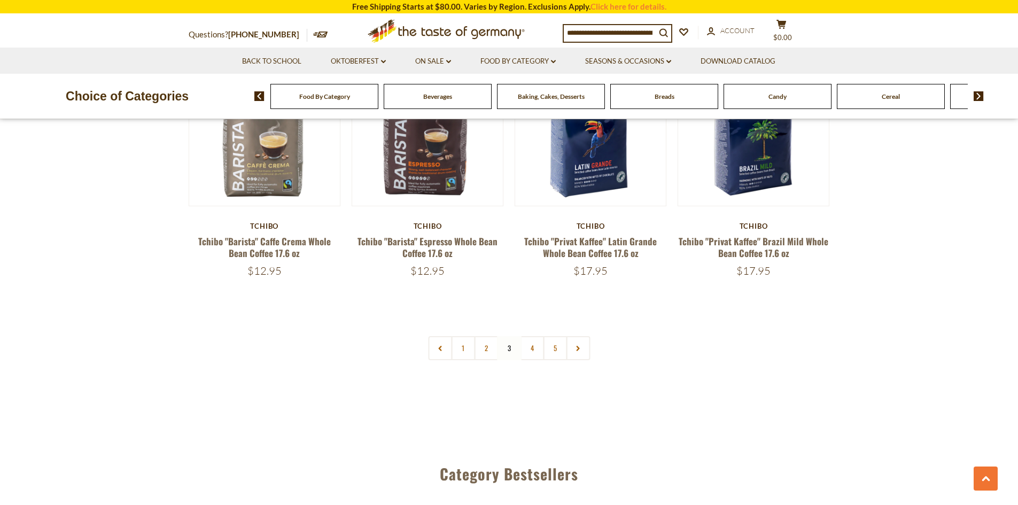
scroll to position [2480, 0]
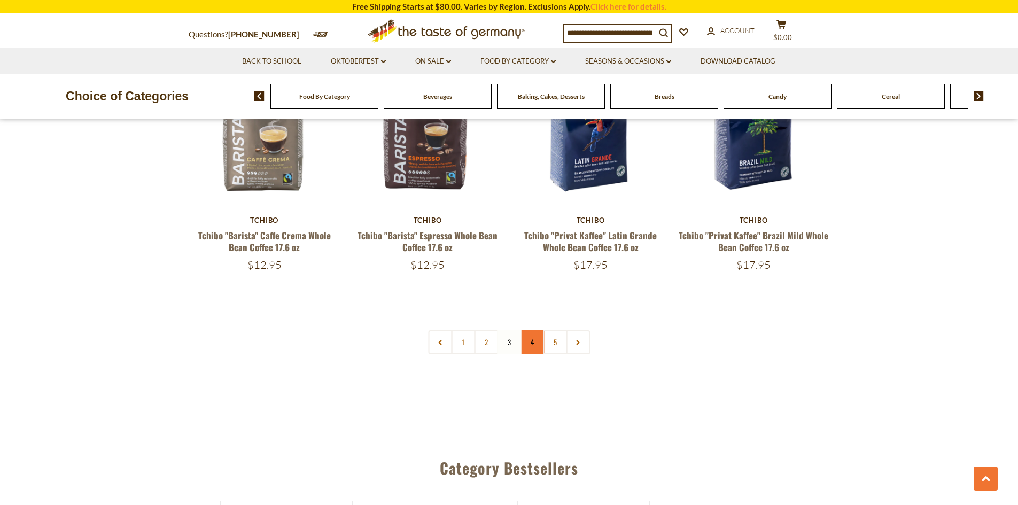
click at [527, 344] on link "4" at bounding box center [532, 342] width 24 height 24
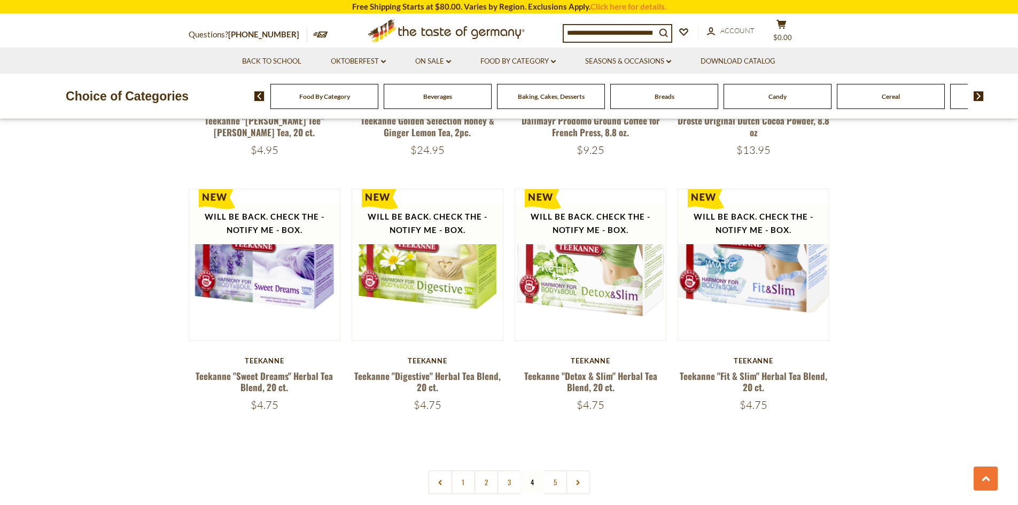
scroll to position [2373, 0]
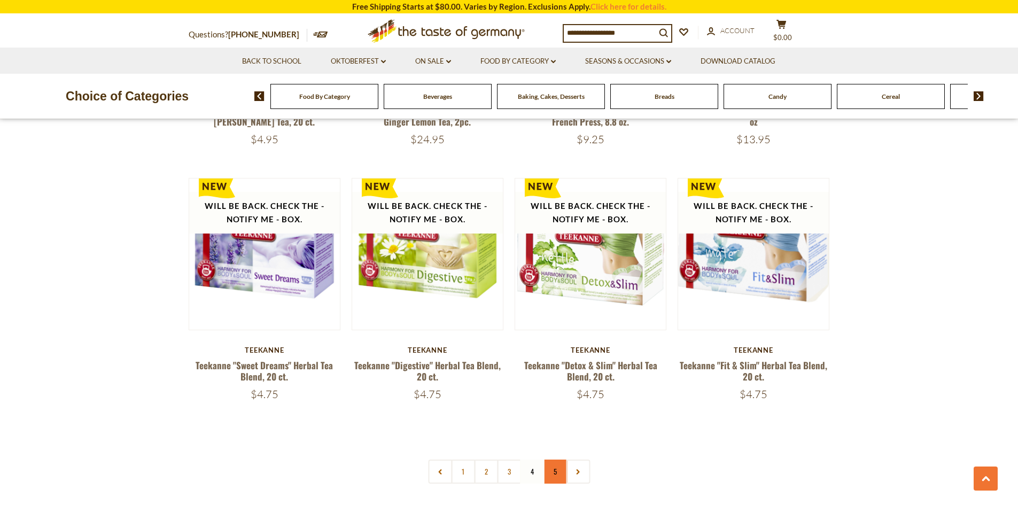
click at [548, 461] on link "5" at bounding box center [555, 472] width 24 height 24
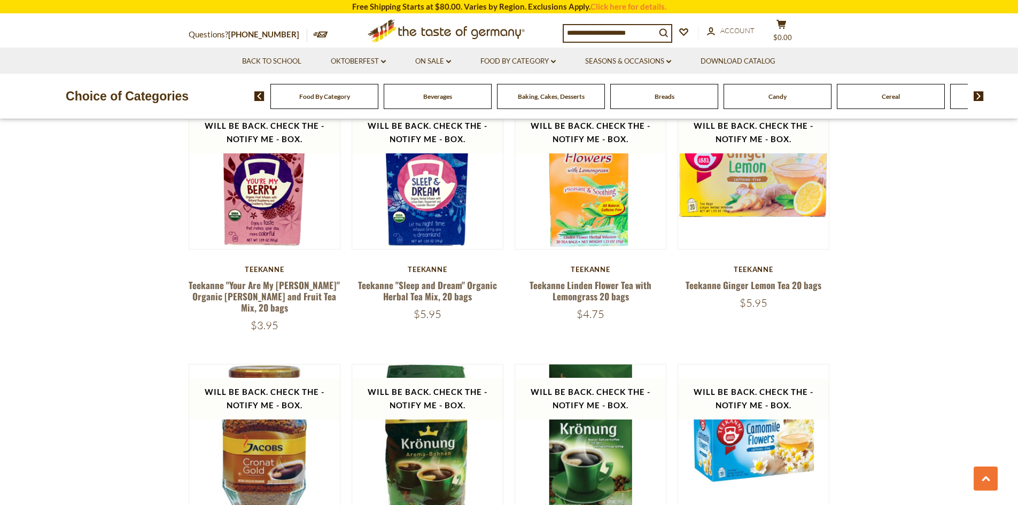
scroll to position [823, 0]
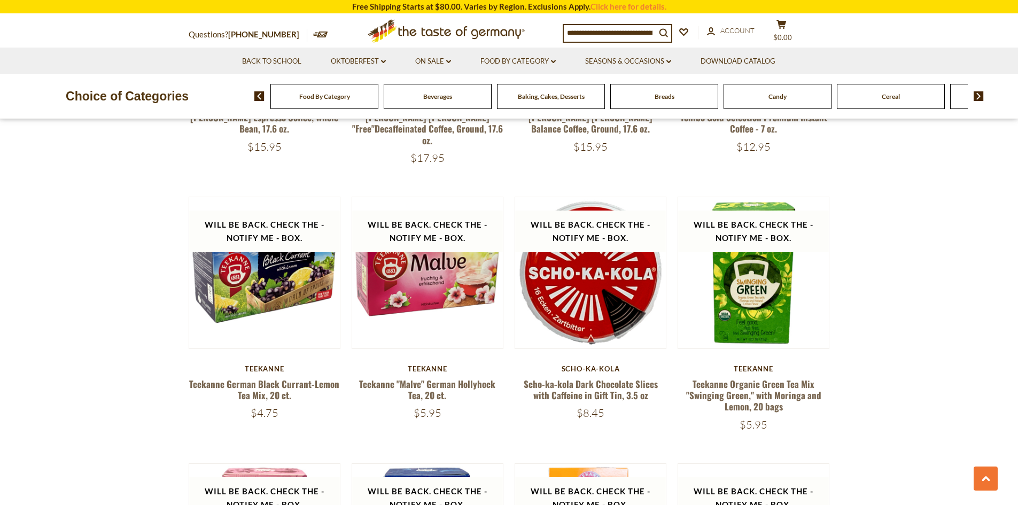
click at [978, 94] on img at bounding box center [979, 96] width 10 height 10
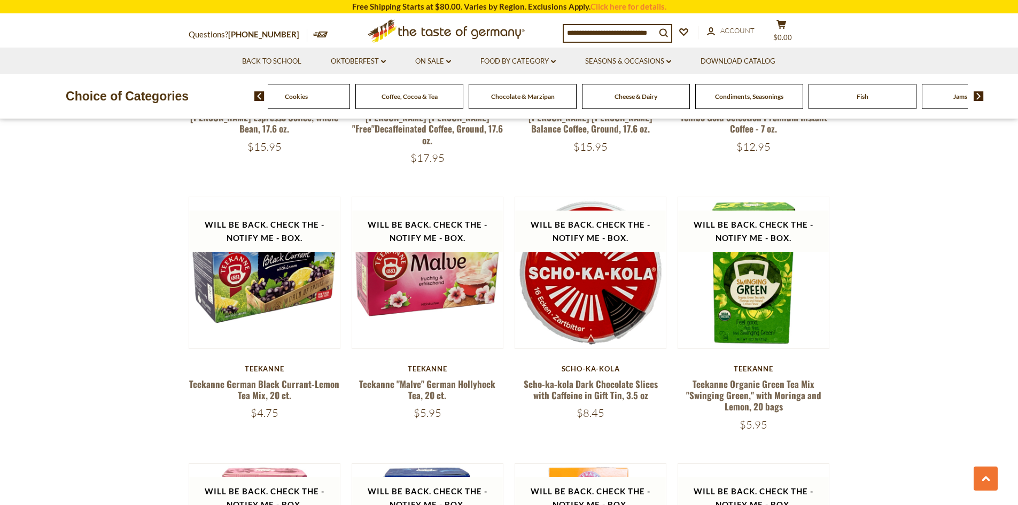
click at [978, 94] on img at bounding box center [979, 96] width 10 height 10
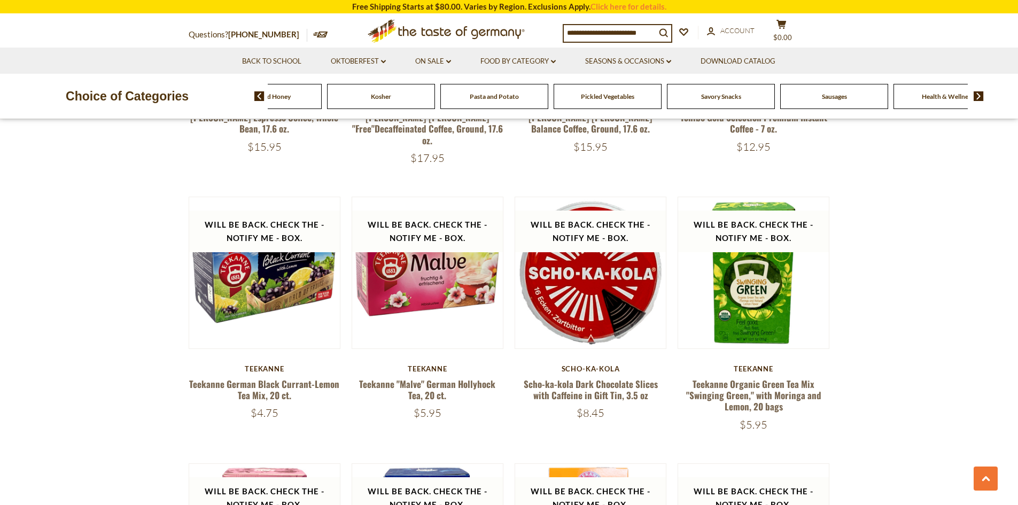
click at [978, 94] on img at bounding box center [979, 96] width 10 height 10
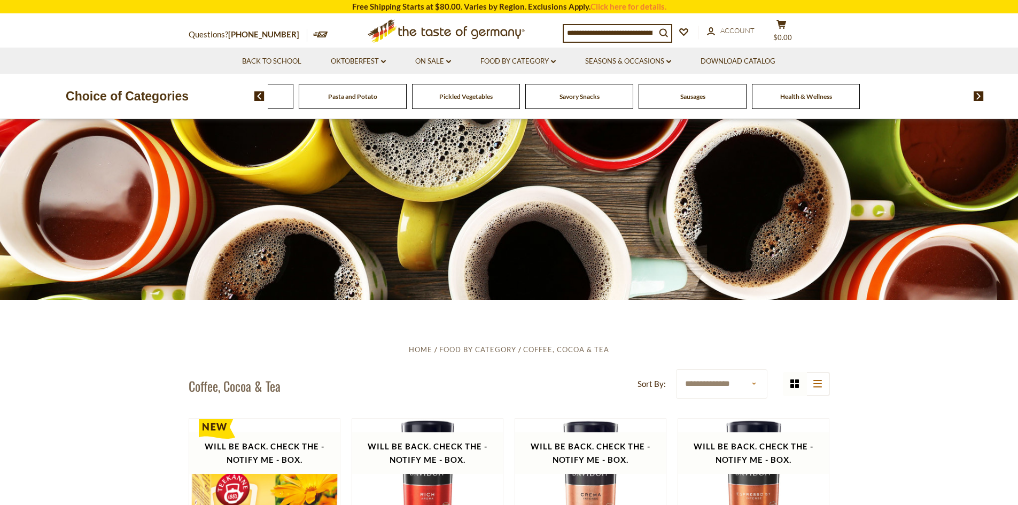
scroll to position [0, 0]
